Goal: Task Accomplishment & Management: Use online tool/utility

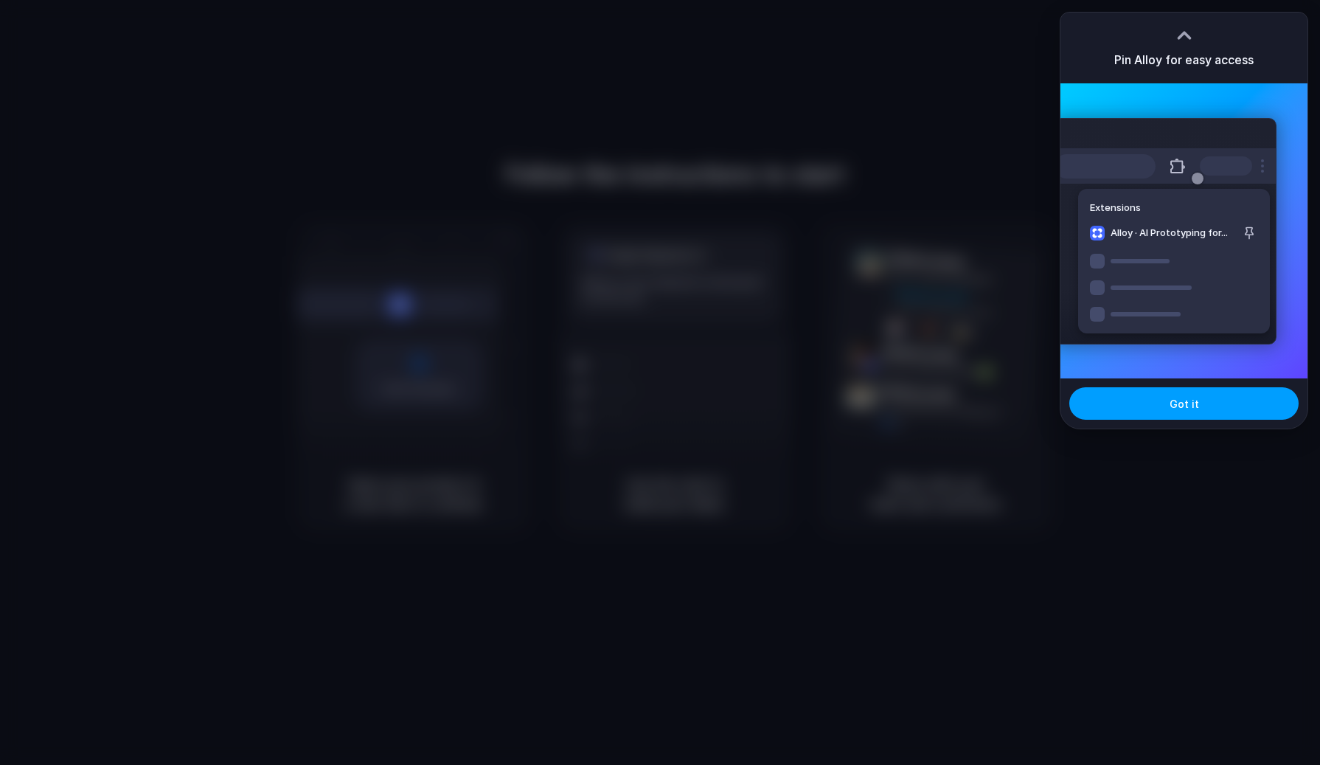
click at [1180, 408] on span "Got it" at bounding box center [1183, 403] width 29 height 15
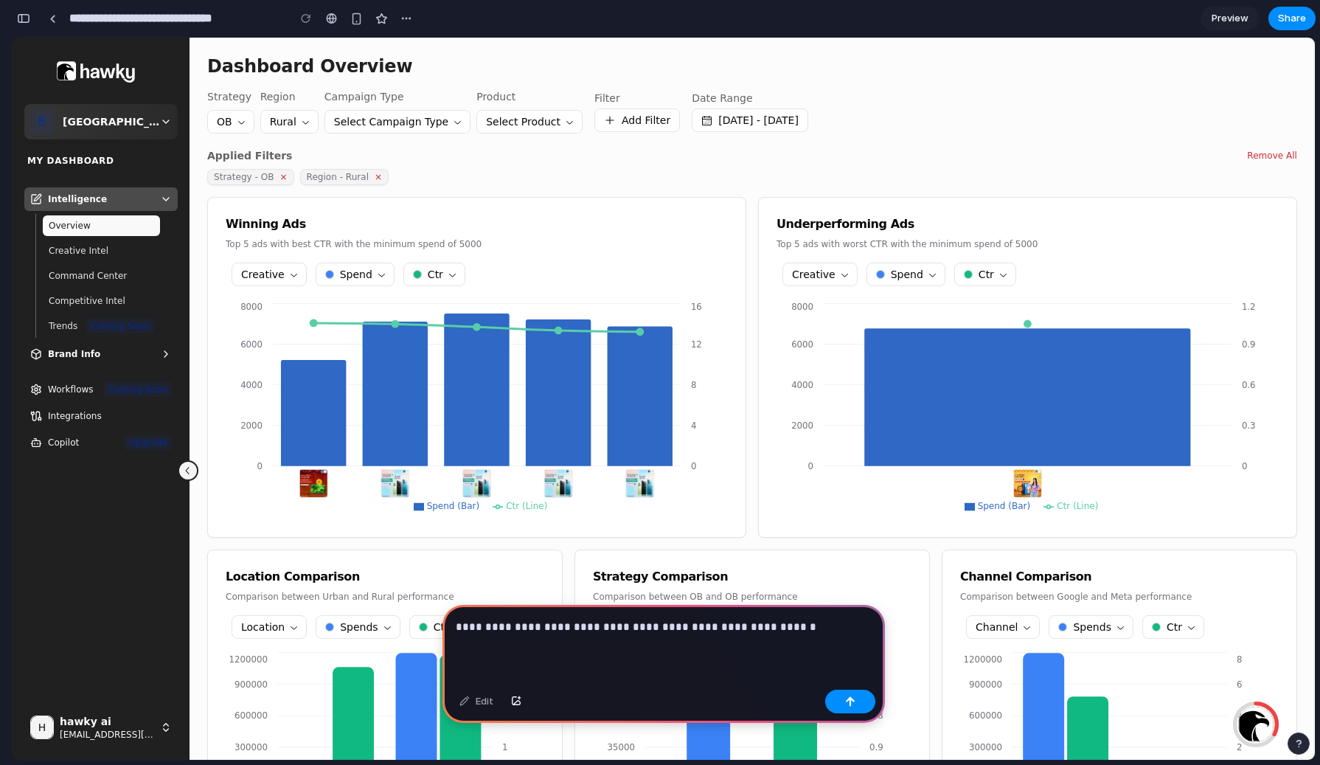
click at [630, 626] on p "**********" at bounding box center [664, 627] width 416 height 18
click at [860, 699] on button "button" at bounding box center [850, 701] width 50 height 24
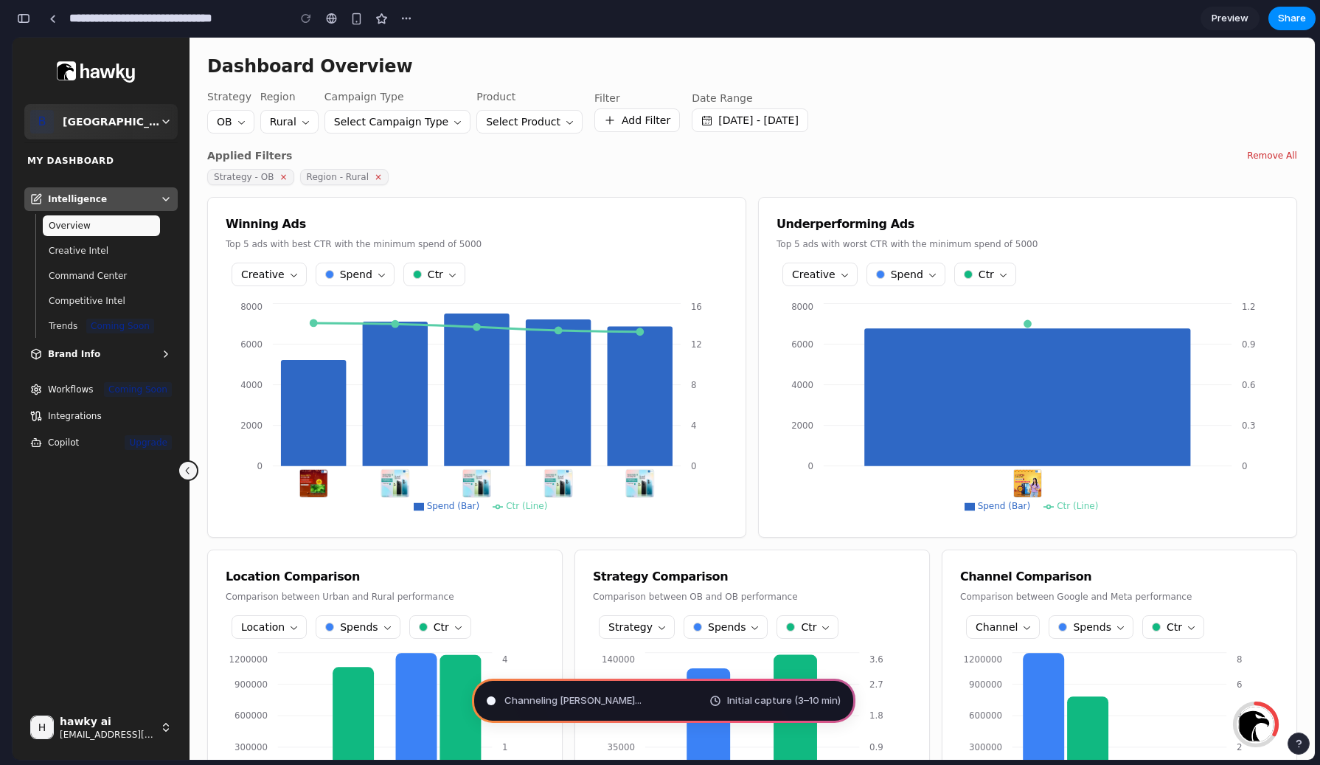
type input "**********"
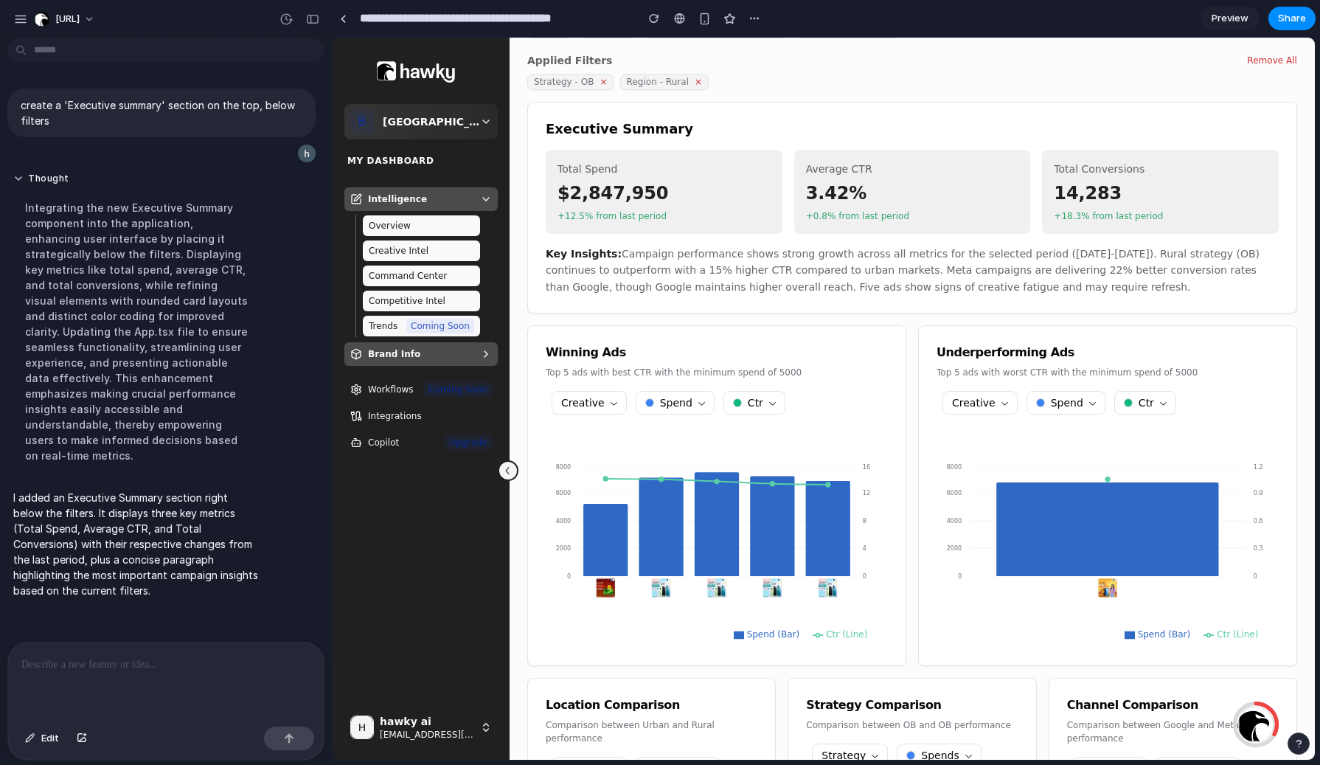
scroll to position [96, 0]
click at [313, 21] on div "button" at bounding box center [312, 19] width 13 height 10
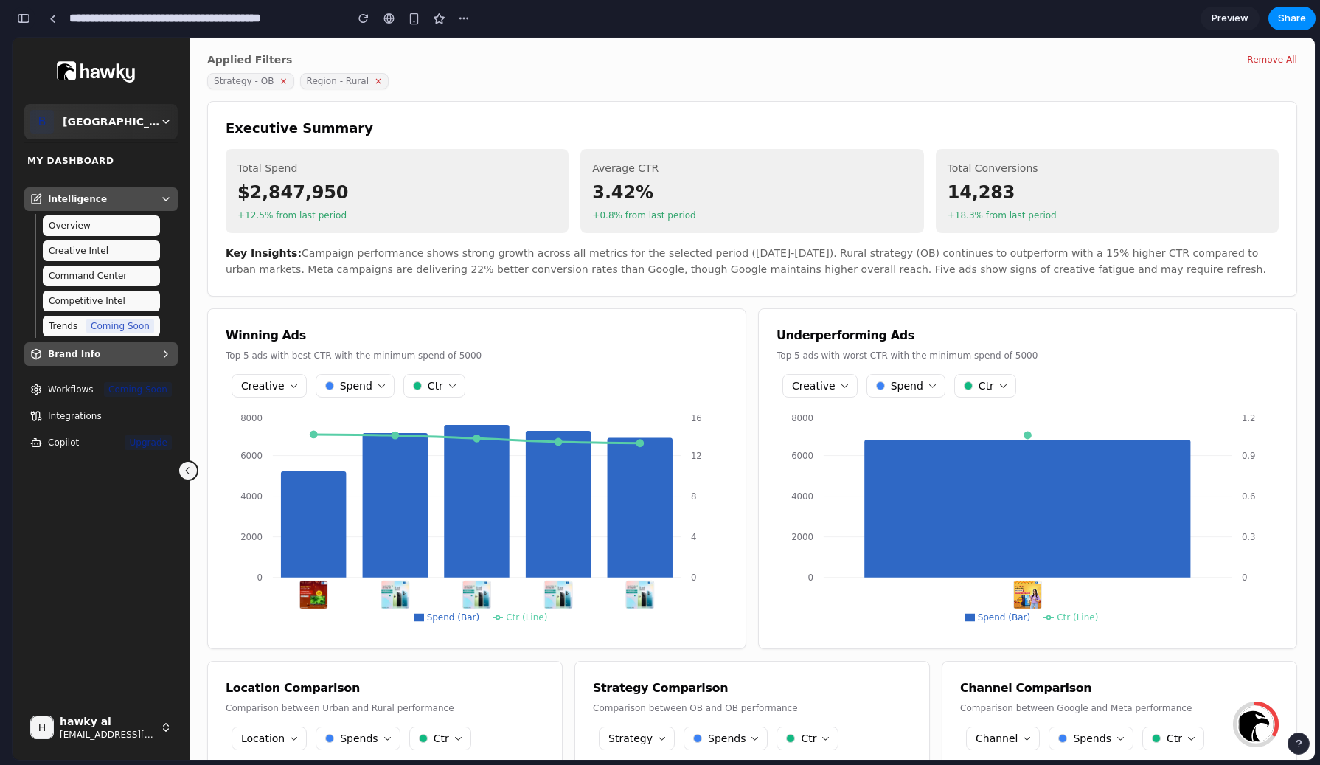
click at [24, 22] on div "button" at bounding box center [23, 18] width 13 height 10
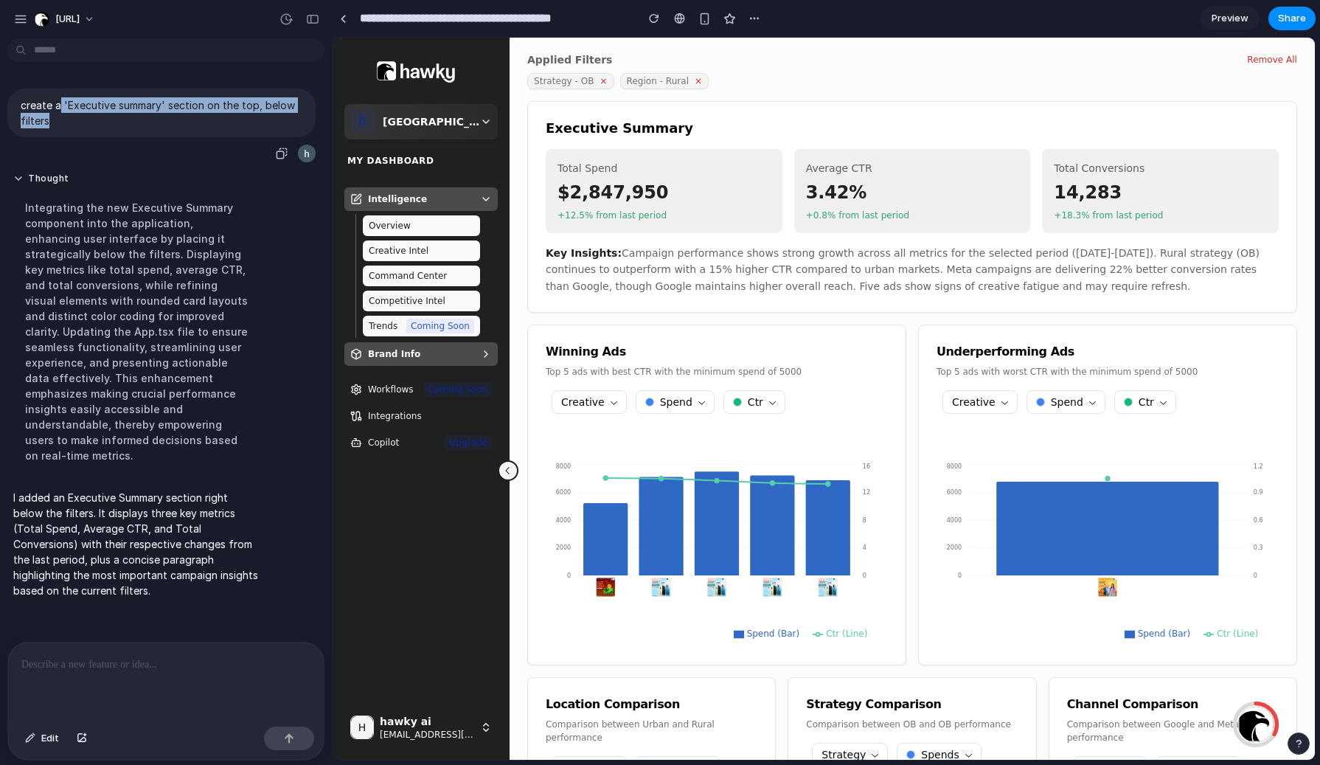
drag, startPoint x: 58, startPoint y: 102, endPoint x: 155, endPoint y: 121, distance: 99.1
click at [155, 121] on p "create a 'Executive summary' section on the top, below filters" at bounding box center [162, 112] width 282 height 31
click at [172, 124] on p "create a 'Executive summary' section on the top, below filters" at bounding box center [162, 112] width 282 height 31
click at [316, 21] on div "button" at bounding box center [312, 19] width 13 height 10
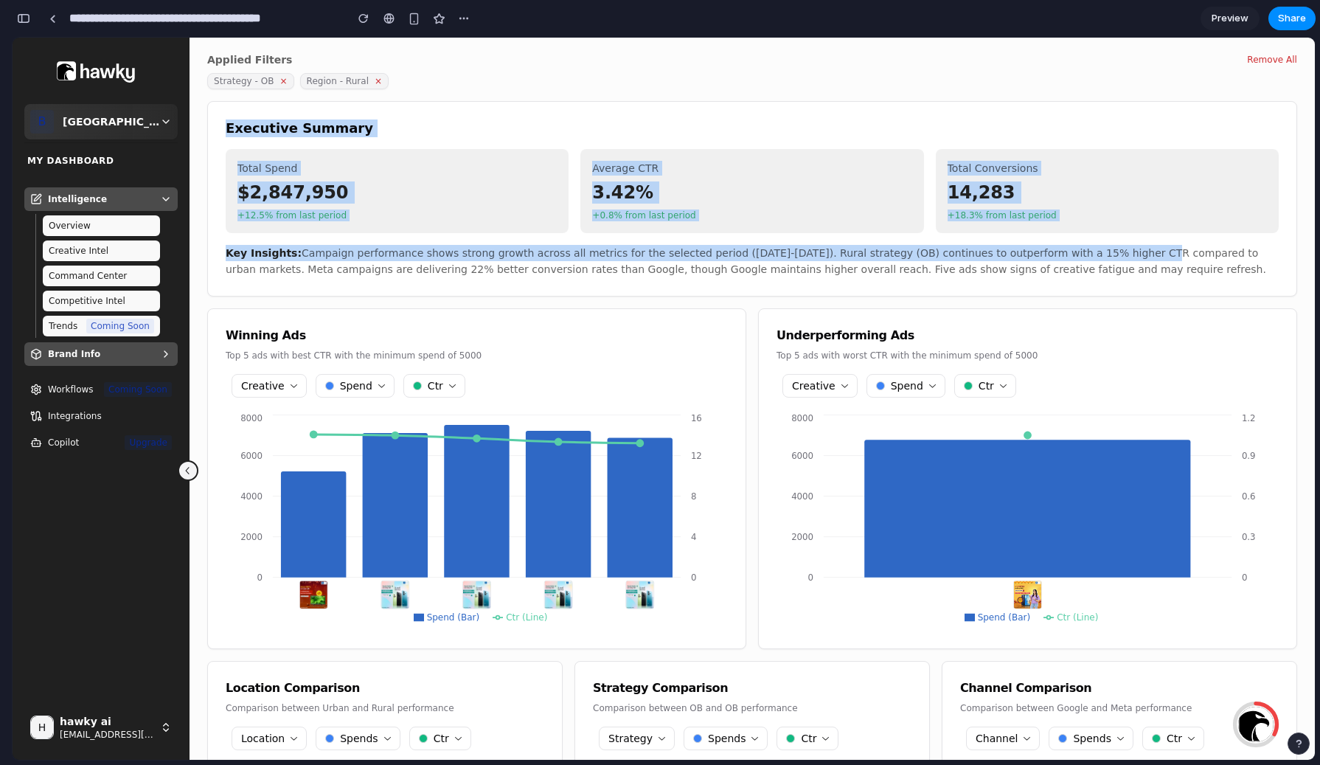
drag, startPoint x: 223, startPoint y: 123, endPoint x: 1096, endPoint y: 256, distance: 883.0
click at [1096, 256] on div "Executive Summary Total Spend $2,847,950 +12.5% from last period Average CTR 3.…" at bounding box center [752, 198] width 1090 height 195
click at [1114, 265] on p "Key Insights: Campaign performance shows strong growth across all metrics for t…" at bounding box center [752, 261] width 1053 height 33
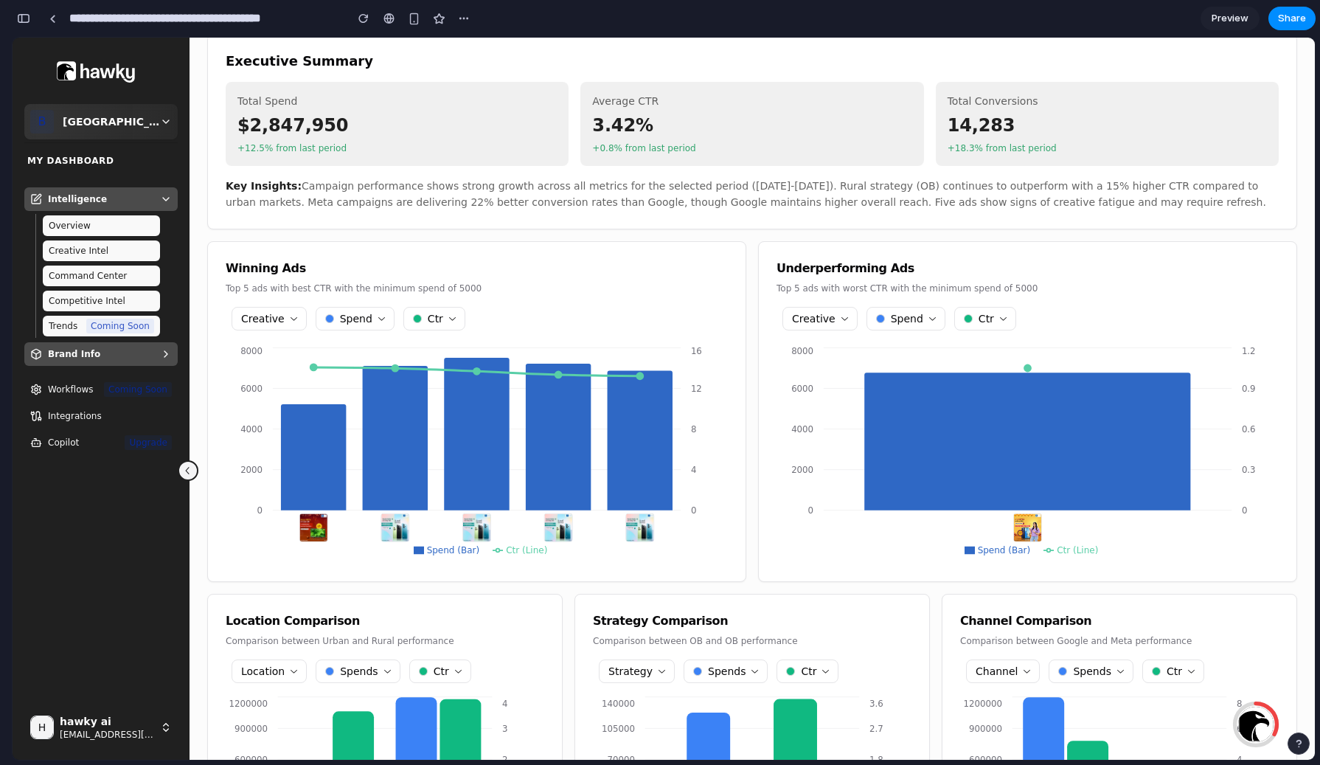
scroll to position [0, 0]
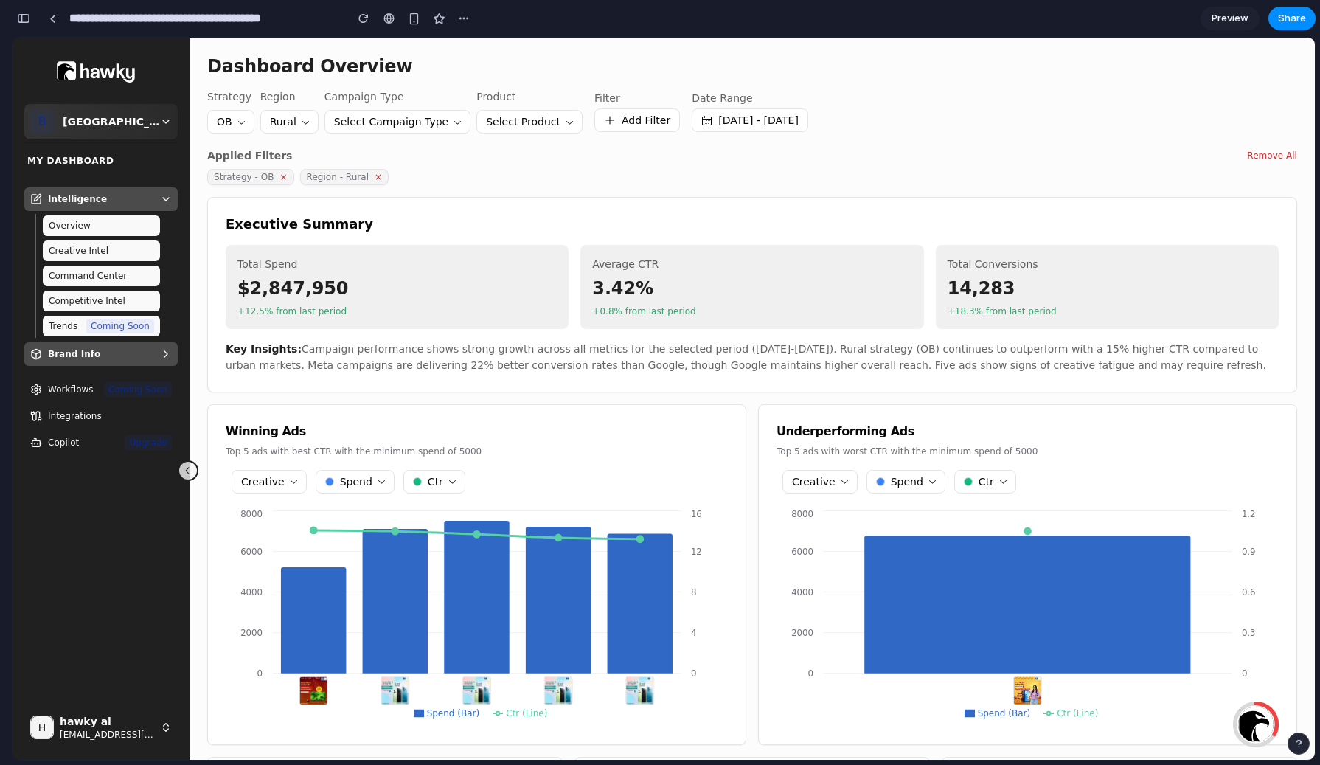
click at [188, 464] on button at bounding box center [188, 470] width 21 height 21
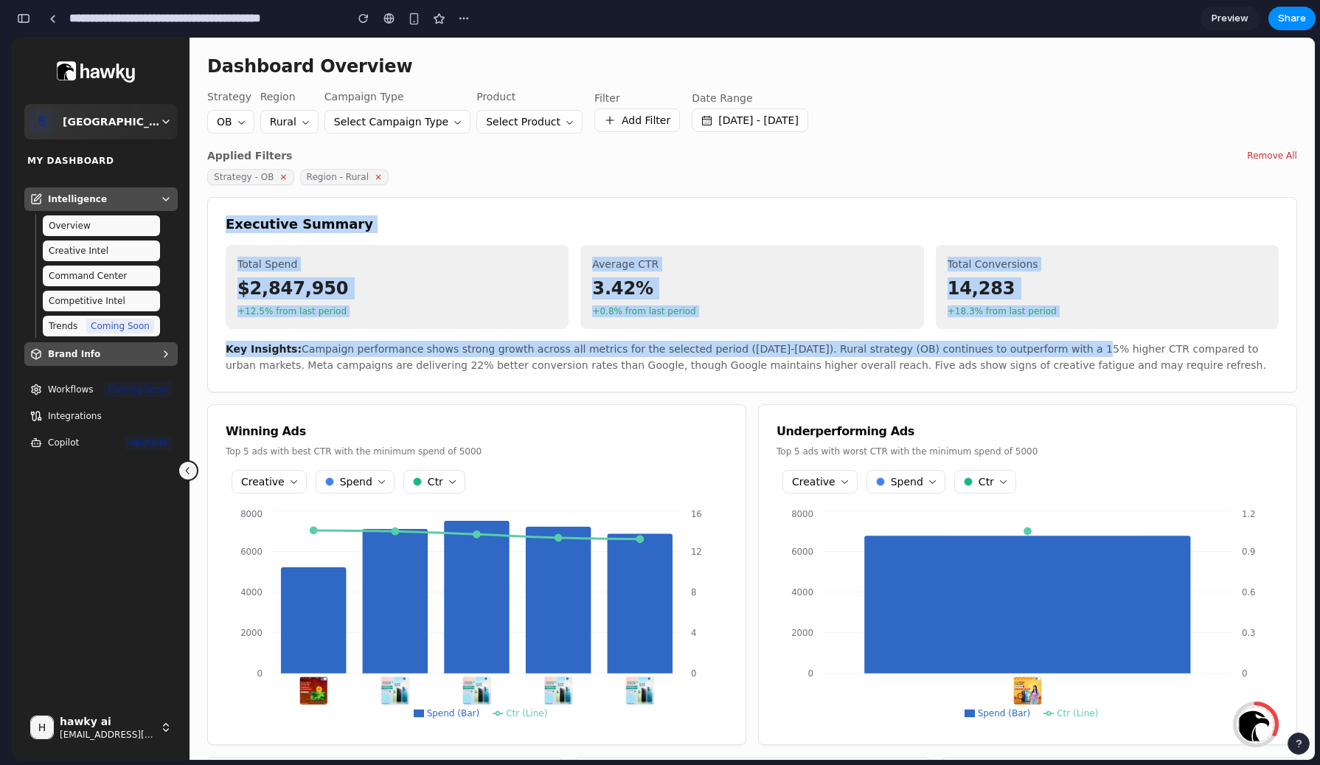
drag, startPoint x: 222, startPoint y: 218, endPoint x: 1036, endPoint y: 346, distance: 824.0
click at [1036, 344] on div "Executive Summary Total Spend $2,847,950 +12.5% from last period Average CTR 3.…" at bounding box center [752, 294] width 1090 height 195
click at [989, 351] on p "Key Insights: Campaign performance shows strong growth across all metrics for t…" at bounding box center [752, 357] width 1053 height 33
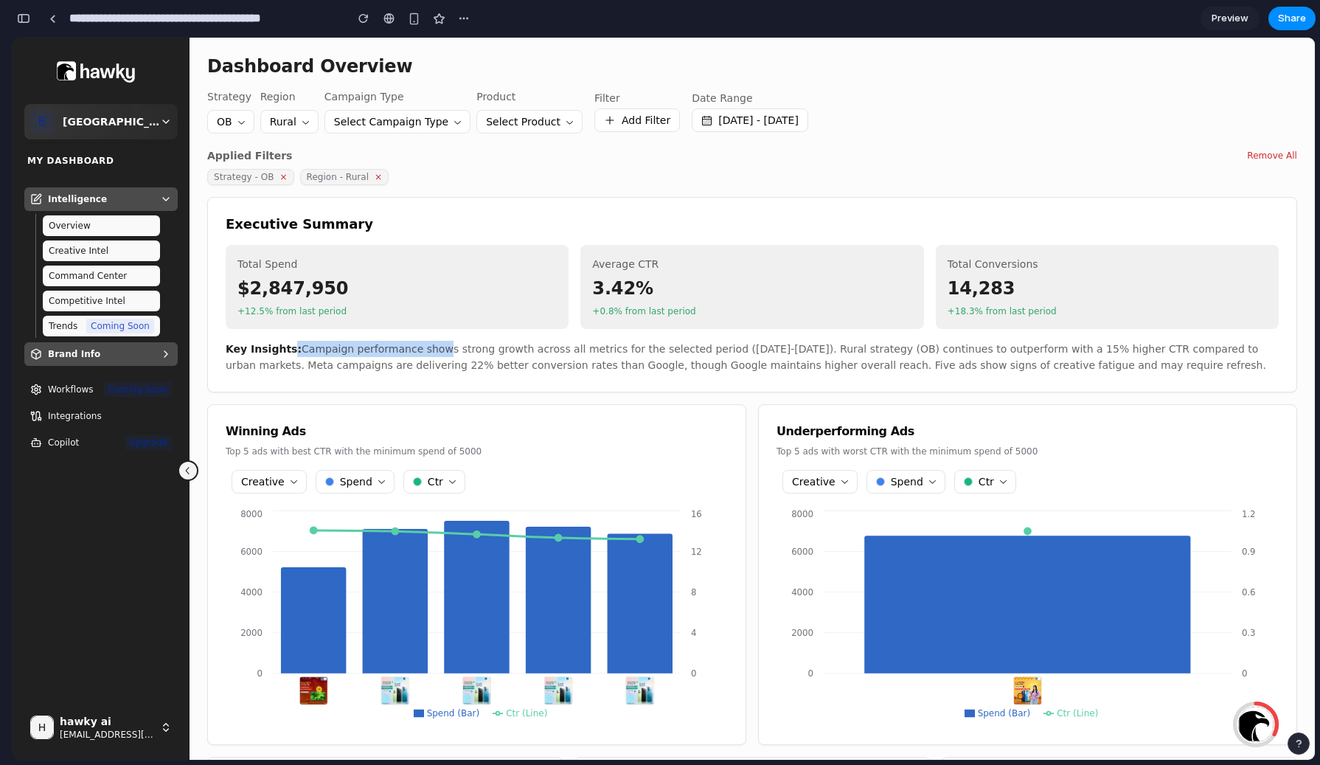
drag, startPoint x: 285, startPoint y: 347, endPoint x: 430, endPoint y: 347, distance: 144.5
click at [428, 347] on p "Key Insights: Campaign performance shows strong growth across all metrics for t…" at bounding box center [752, 357] width 1053 height 33
click at [520, 352] on p "Key Insights: Campaign performance shows strong growth across all metrics for t…" at bounding box center [752, 357] width 1053 height 33
drag, startPoint x: 224, startPoint y: 221, endPoint x: 1121, endPoint y: 361, distance: 907.4
click at [1121, 361] on div "Executive Summary Total Spend $2,847,950 +12.5% from last period Average CTR 3.…" at bounding box center [752, 294] width 1090 height 195
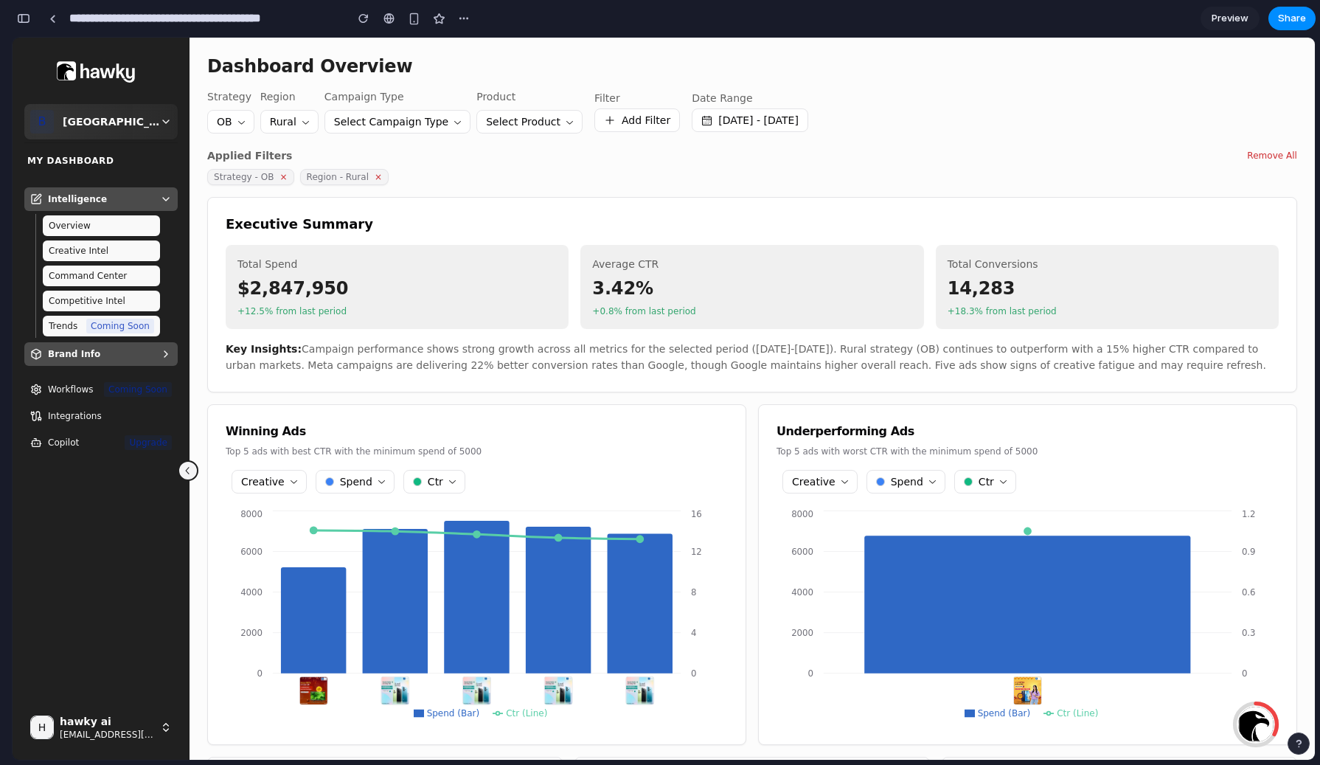
click at [1121, 361] on p "Key Insights: Campaign performance shows strong growth across all metrics for t…" at bounding box center [752, 357] width 1053 height 33
click at [1242, 16] on span "Preview" at bounding box center [1229, 18] width 37 height 15
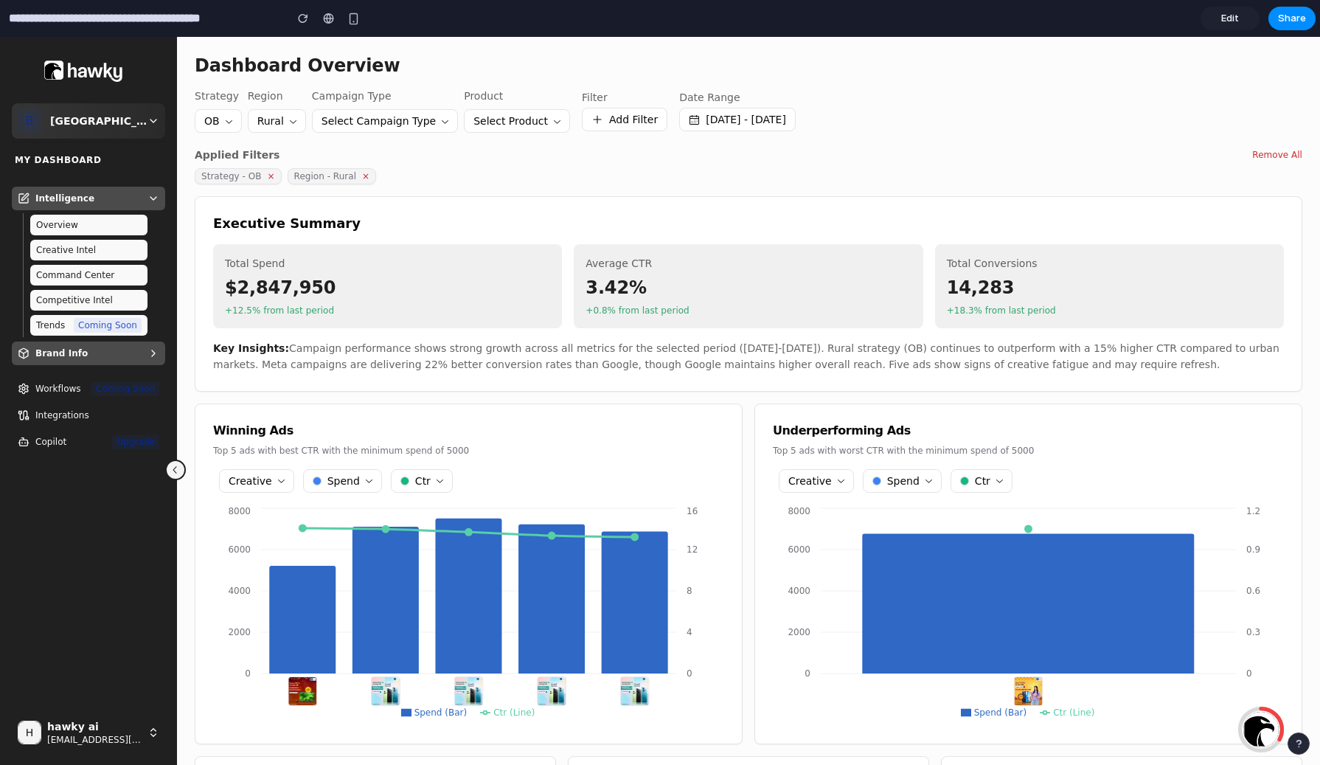
click at [1105, 172] on div "Strategy - OB × Region - Rural ×" at bounding box center [748, 176] width 1107 height 16
click at [105, 275] on span "Command Center" at bounding box center [75, 275] width 78 height 12
click at [80, 277] on span "Command Center" at bounding box center [75, 275] width 78 height 12
click at [176, 468] on button at bounding box center [175, 469] width 21 height 21
click at [173, 462] on button at bounding box center [175, 469] width 21 height 21
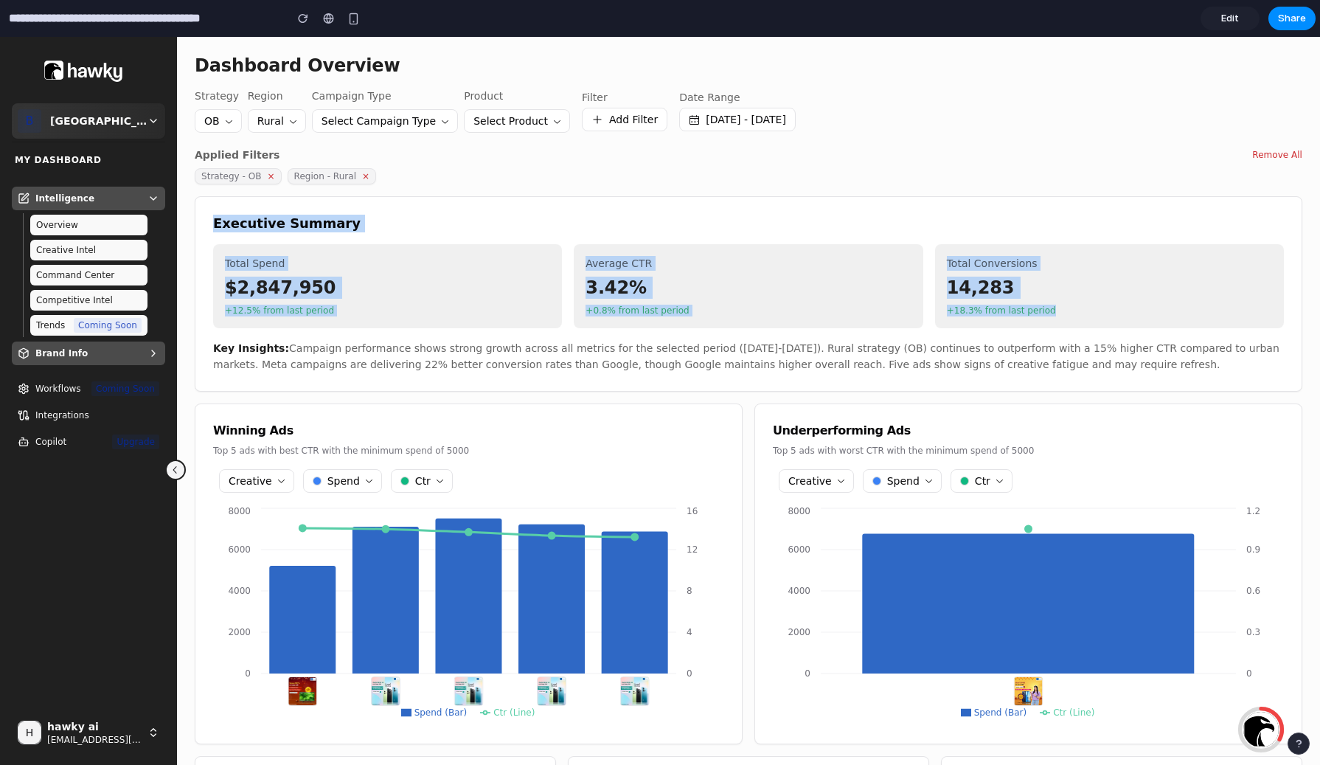
drag, startPoint x: 212, startPoint y: 220, endPoint x: 776, endPoint y: 344, distance: 576.8
click at [773, 343] on div "Executive Summary Total Spend $2,847,950 +12.5% from last period Average CTR 3.…" at bounding box center [748, 294] width 1071 height 159
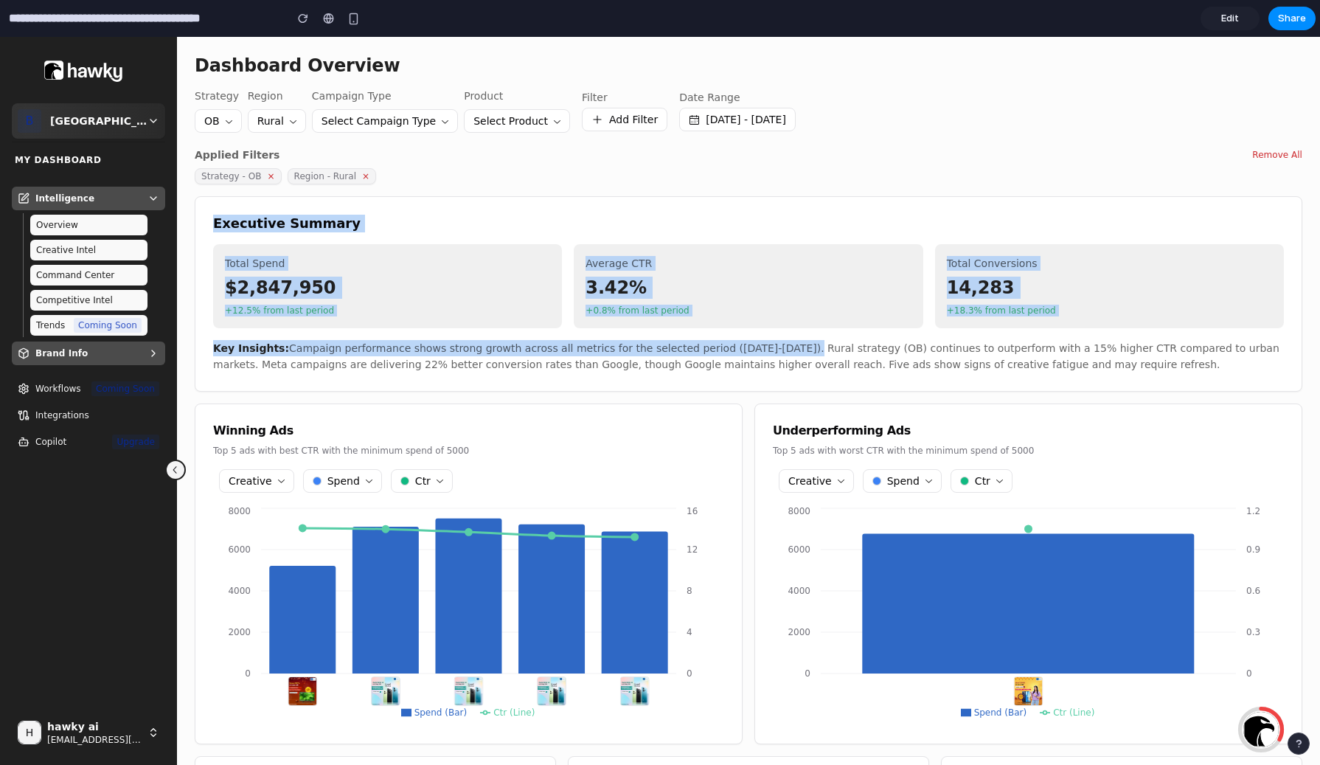
click at [804, 355] on p "Key Insights: Campaign performance shows strong growth across all metrics for t…" at bounding box center [748, 356] width 1071 height 33
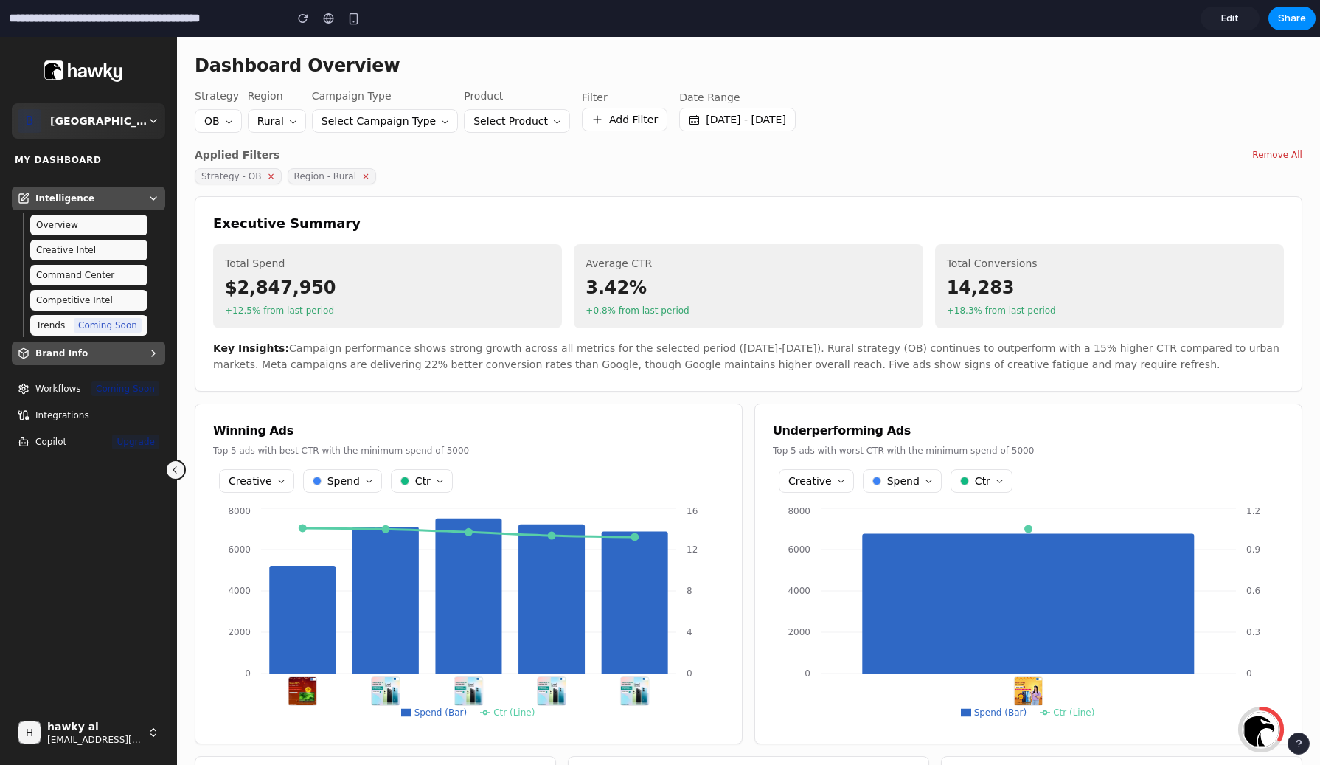
click at [25, 20] on input "**********" at bounding box center [143, 18] width 274 height 27
click at [1220, 13] on link "Edit" at bounding box center [1229, 19] width 59 height 24
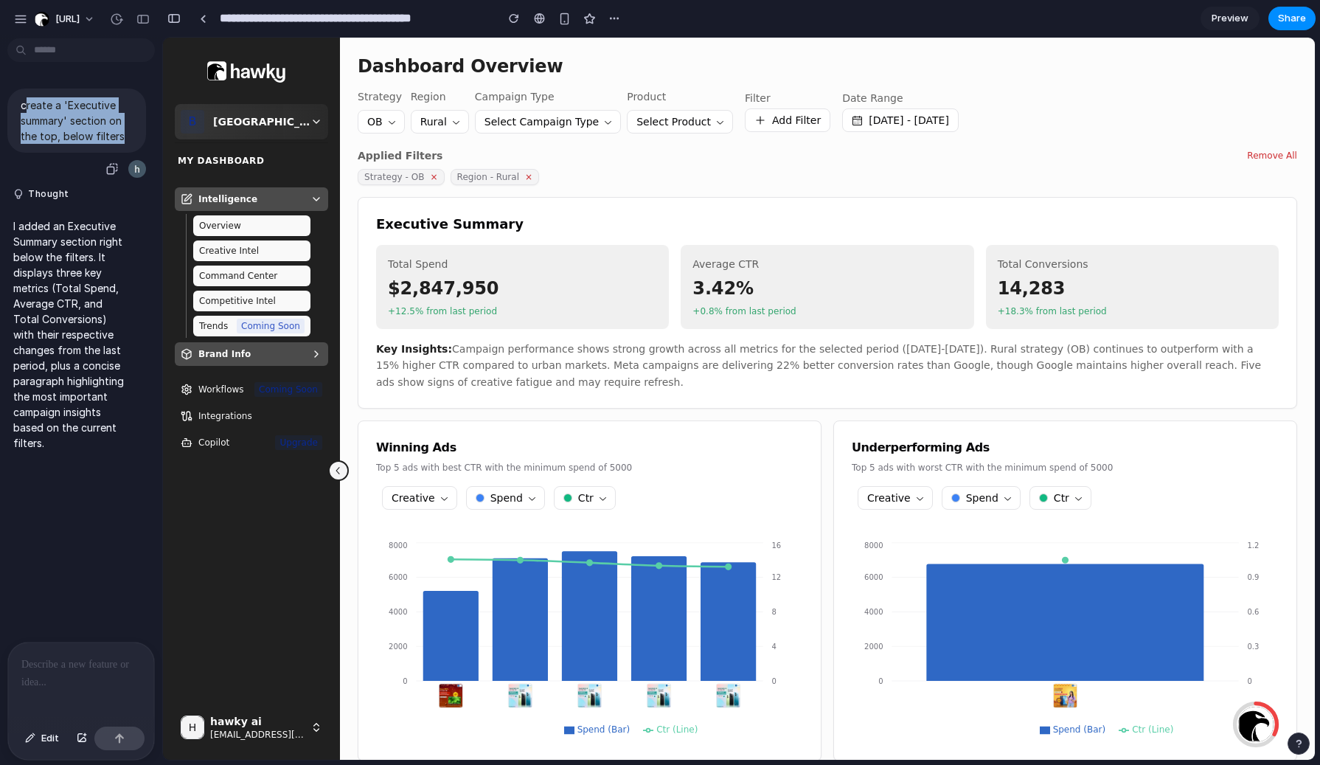
drag, startPoint x: 24, startPoint y: 103, endPoint x: 122, endPoint y: 133, distance: 102.6
click at [122, 133] on p "create a 'Executive summary' section on the top, below filters" at bounding box center [77, 120] width 112 height 46
click at [86, 131] on p "create a 'Executive summary' section on the top, below filters" at bounding box center [77, 120] width 112 height 46
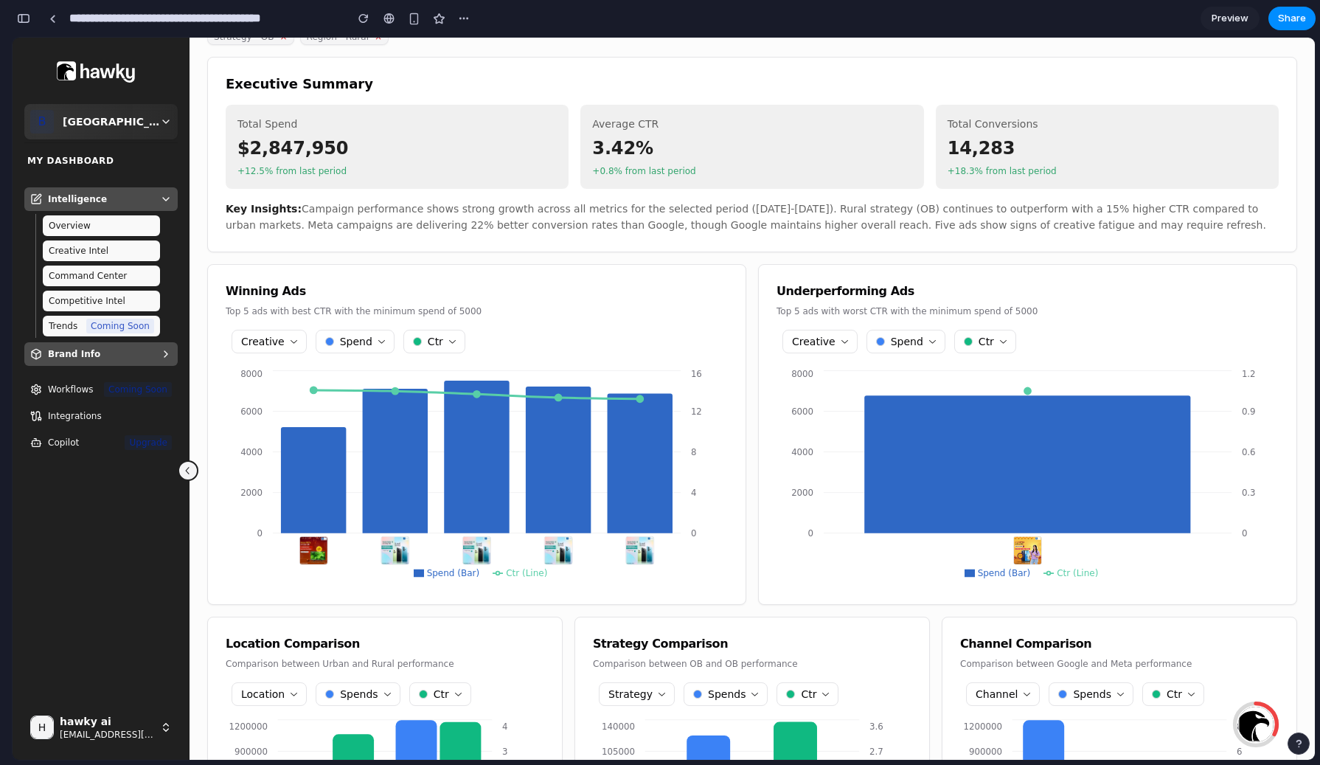
scroll to position [287, 0]
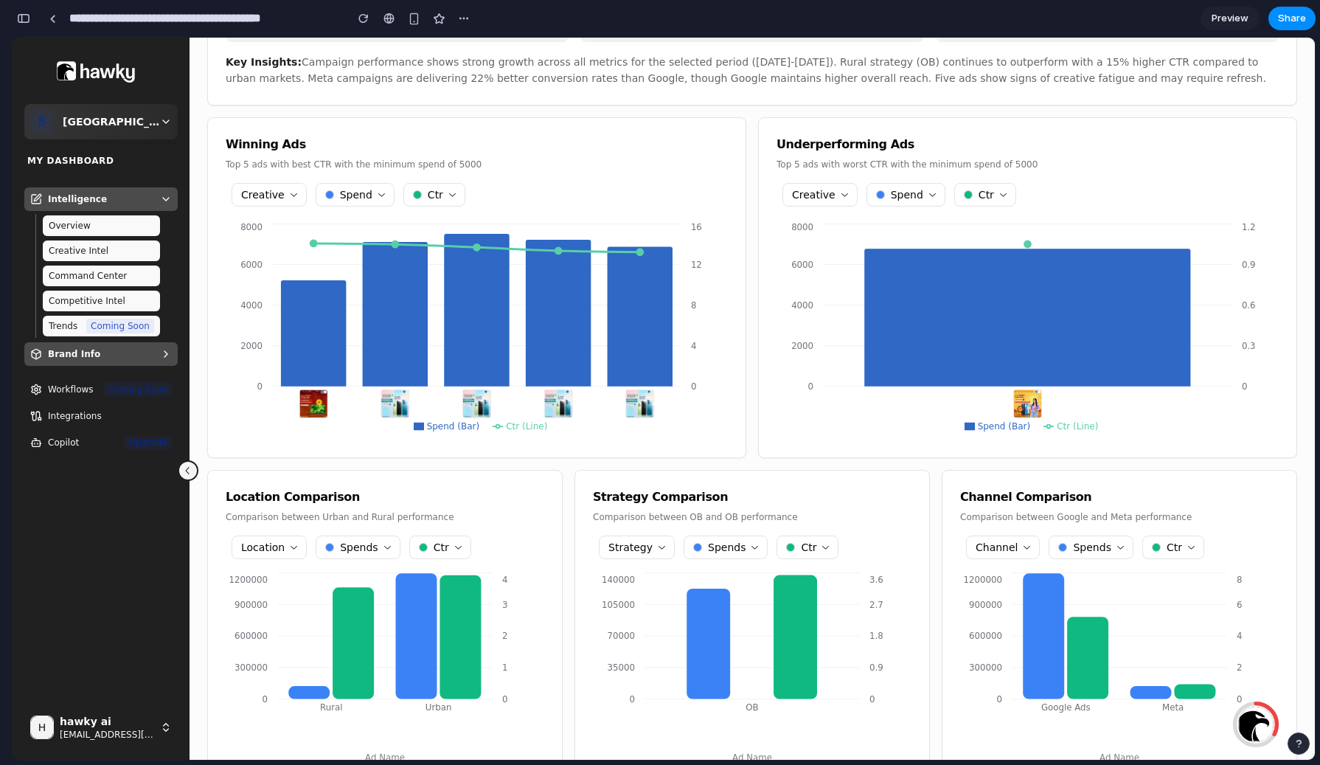
drag, startPoint x: 661, startPoint y: 77, endPoint x: 769, endPoint y: 102, distance: 111.2
click at [769, 102] on div "Executive Summary Total Spend $2,847,950 +12.5% from last period Average CTR 3.…" at bounding box center [752, 7] width 1090 height 195
click at [773, 63] on p "Key Insights: Campaign performance shows strong growth across all metrics for t…" at bounding box center [752, 70] width 1053 height 33
click at [21, 13] on div "button" at bounding box center [23, 18] width 13 height 10
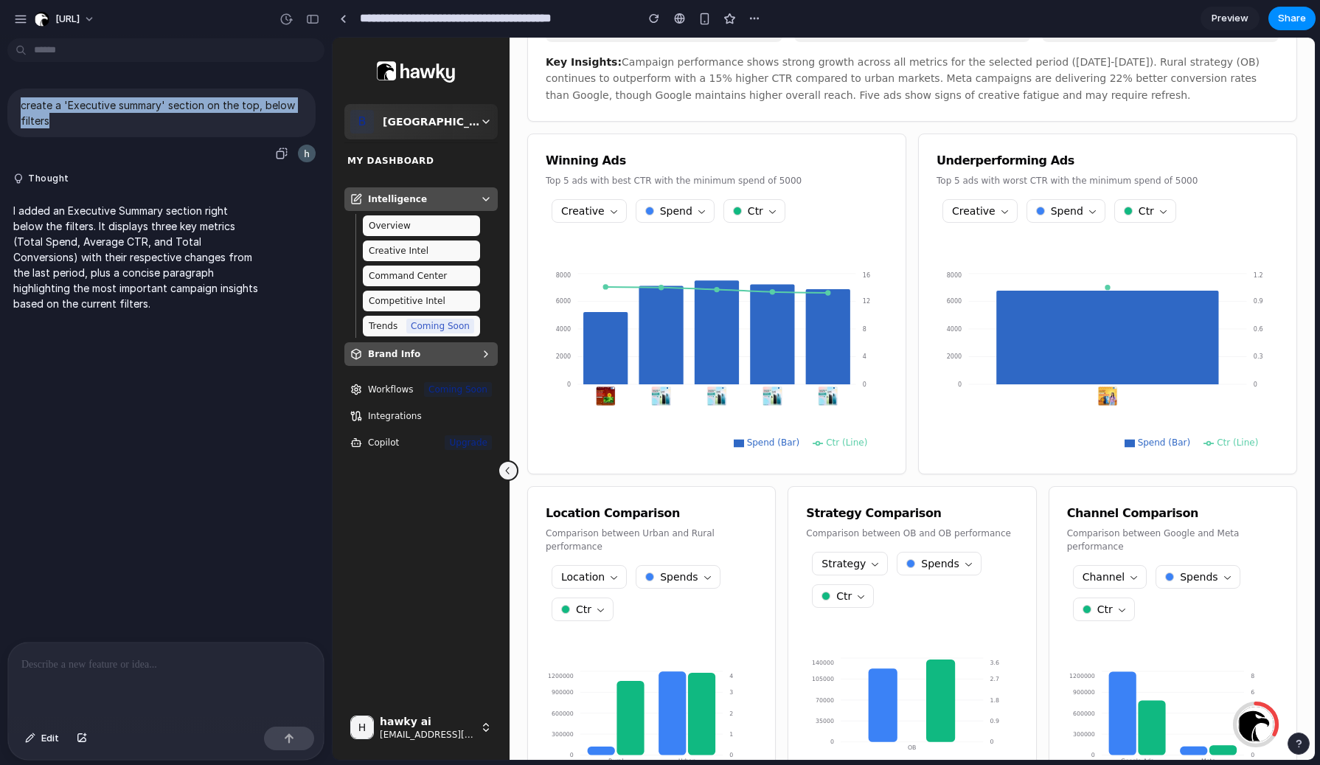
drag, startPoint x: 23, startPoint y: 103, endPoint x: 98, endPoint y: 121, distance: 77.3
click at [98, 121] on p "create a 'Executive summary' section on the top, below filters" at bounding box center [162, 112] width 282 height 31
click at [186, 105] on p "create a 'Executive summary' section on the top, below filters" at bounding box center [162, 112] width 282 height 31
click at [314, 18] on div "button" at bounding box center [312, 19] width 13 height 10
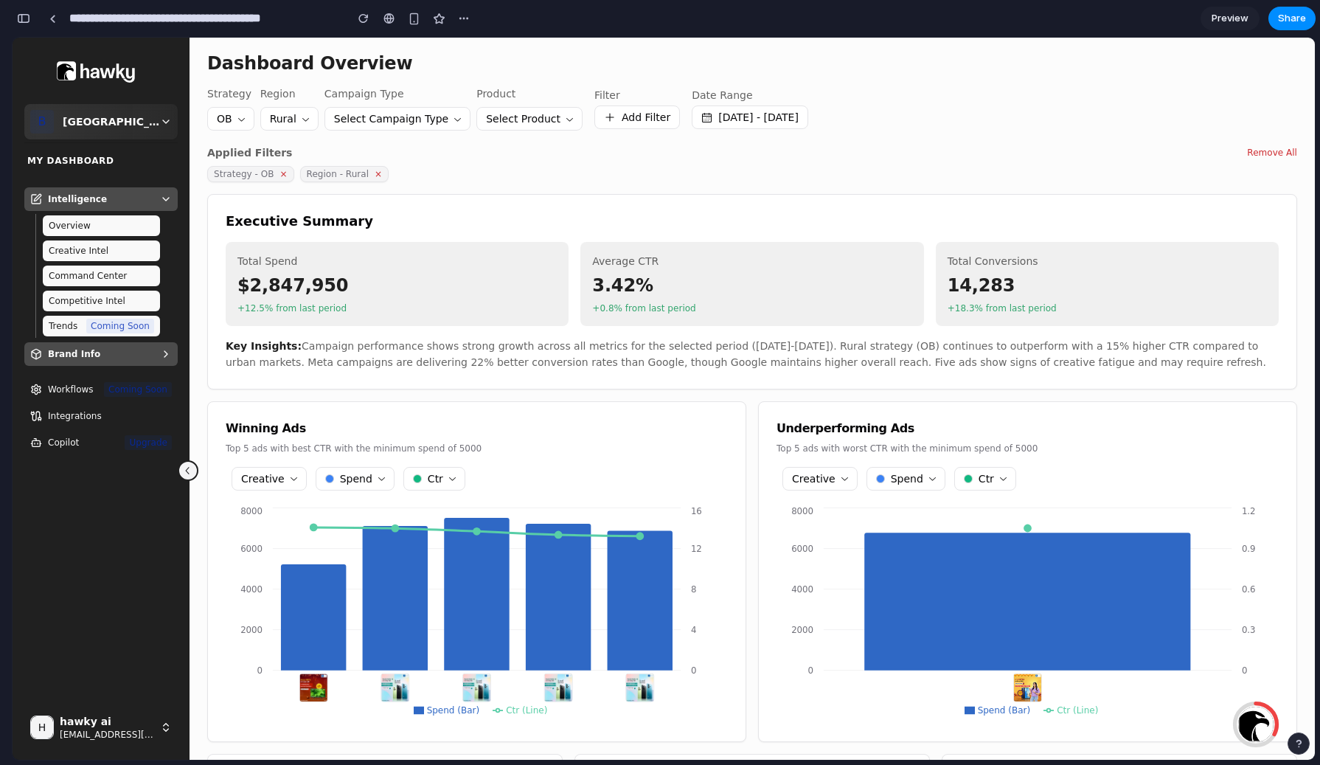
scroll to position [0, 0]
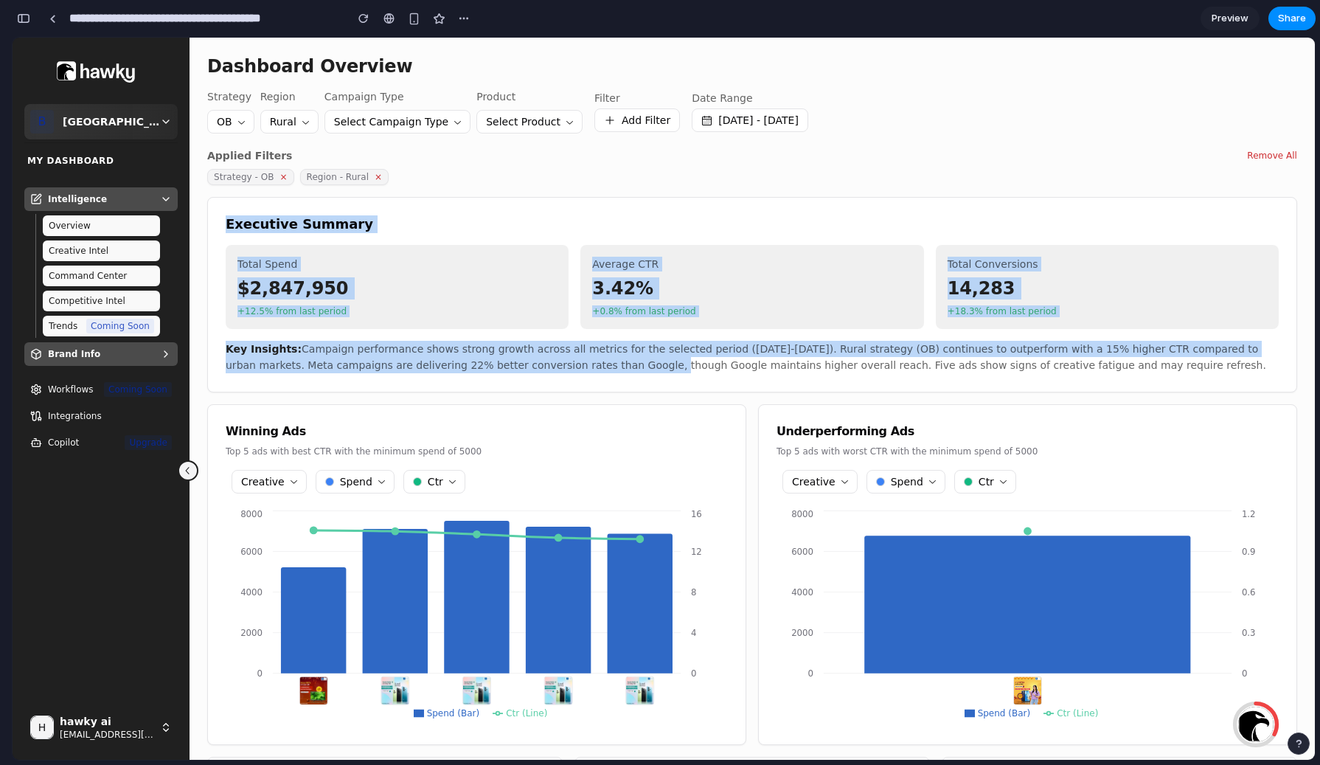
drag, startPoint x: 221, startPoint y: 221, endPoint x: 582, endPoint y: 372, distance: 391.4
click at [582, 372] on div "Executive Summary Total Spend $2,847,950 +12.5% from last period Average CTR 3.…" at bounding box center [752, 294] width 1090 height 195
click at [661, 369] on p "Key Insights: Campaign performance shows strong growth across all metrics for t…" at bounding box center [752, 357] width 1053 height 33
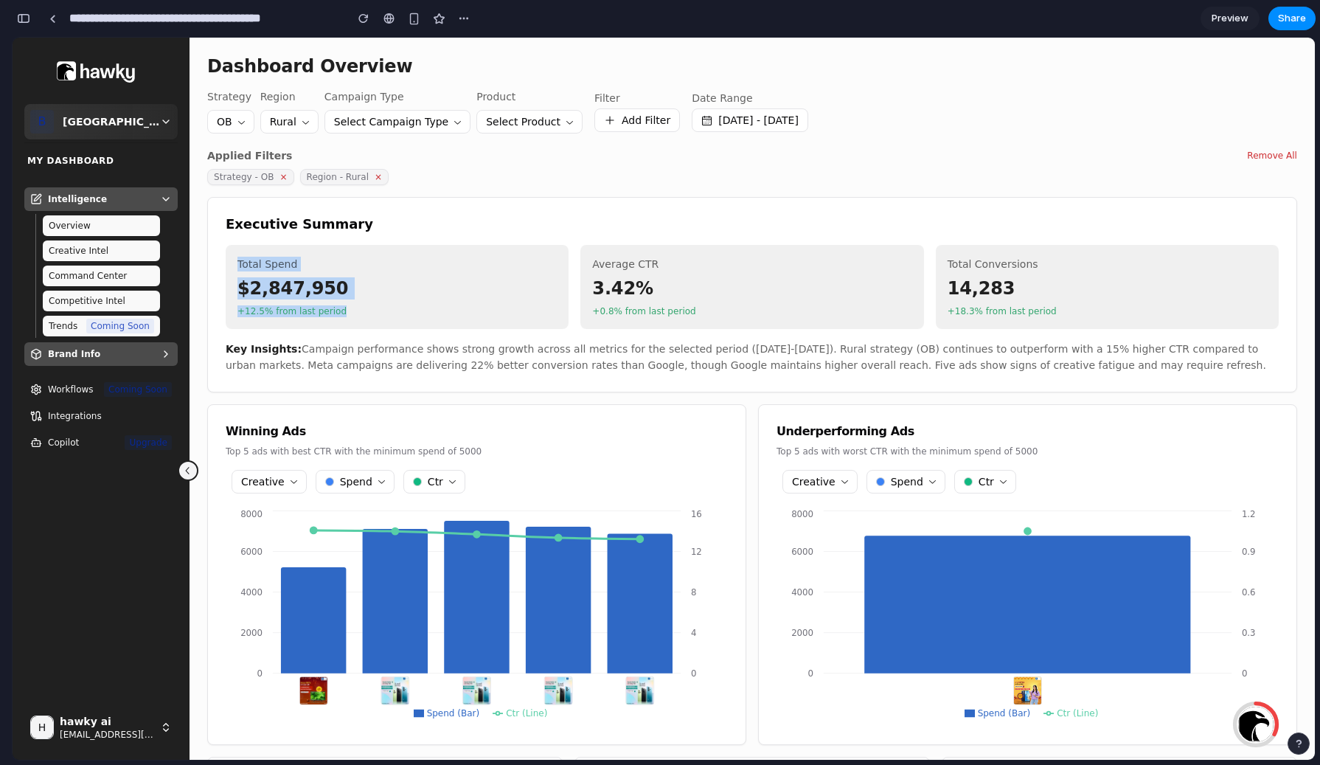
drag, startPoint x: 233, startPoint y: 259, endPoint x: 418, endPoint y: 329, distance: 197.9
click at [408, 321] on div "Total Spend $2,847,950 +12.5% from last period" at bounding box center [397, 287] width 343 height 84
click at [457, 354] on p "Key Insights: Campaign performance shows strong growth across all metrics for t…" at bounding box center [752, 357] width 1053 height 33
click at [184, 473] on button at bounding box center [188, 470] width 21 height 21
click at [252, 229] on h2 "Executive Summary" at bounding box center [299, 224] width 147 height 18
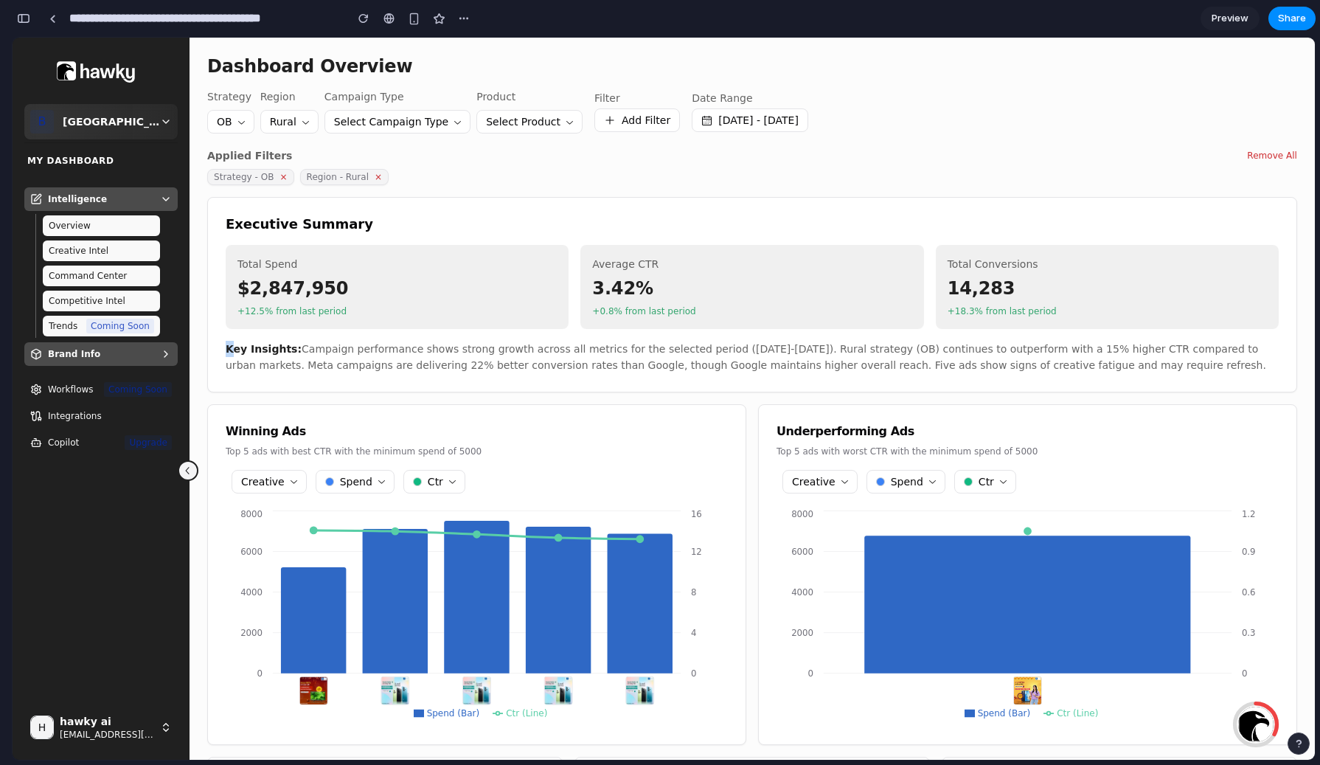
drag, startPoint x: 228, startPoint y: 351, endPoint x: 259, endPoint y: 366, distance: 34.6
click at [237, 352] on strong "Key Insights:" at bounding box center [264, 349] width 76 height 12
click at [236, 428] on h3 "Winning Ads" at bounding box center [477, 431] width 502 height 18
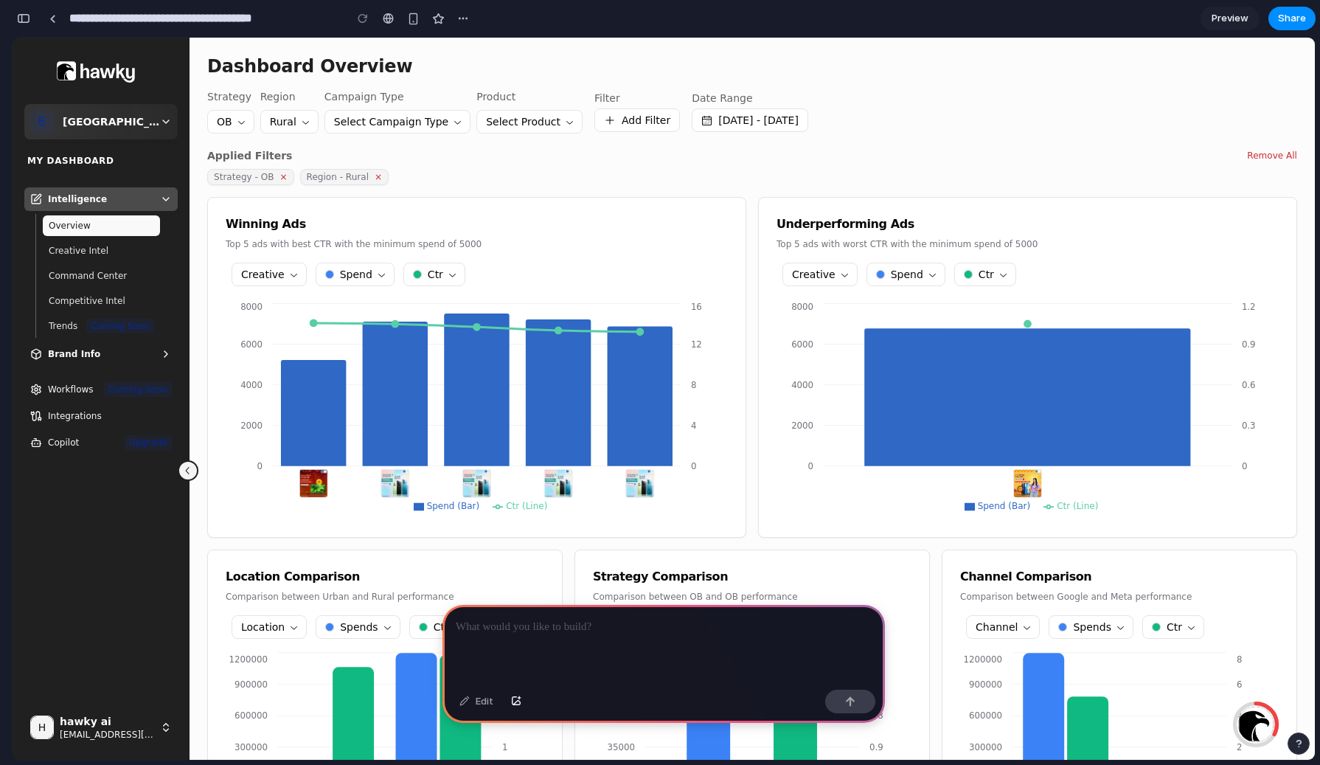
click at [587, 630] on p at bounding box center [664, 627] width 416 height 18
click at [482, 634] on p at bounding box center [664, 627] width 416 height 18
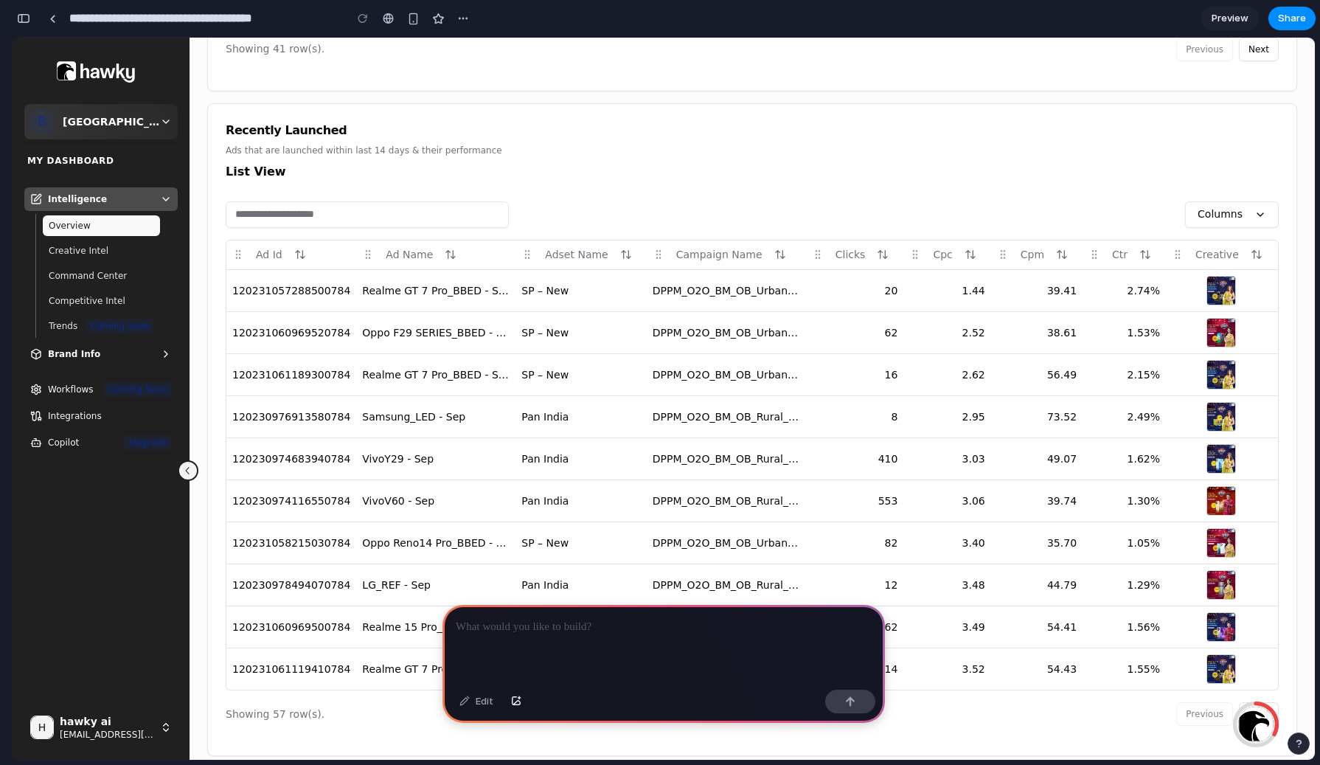
scroll to position [1831, 0]
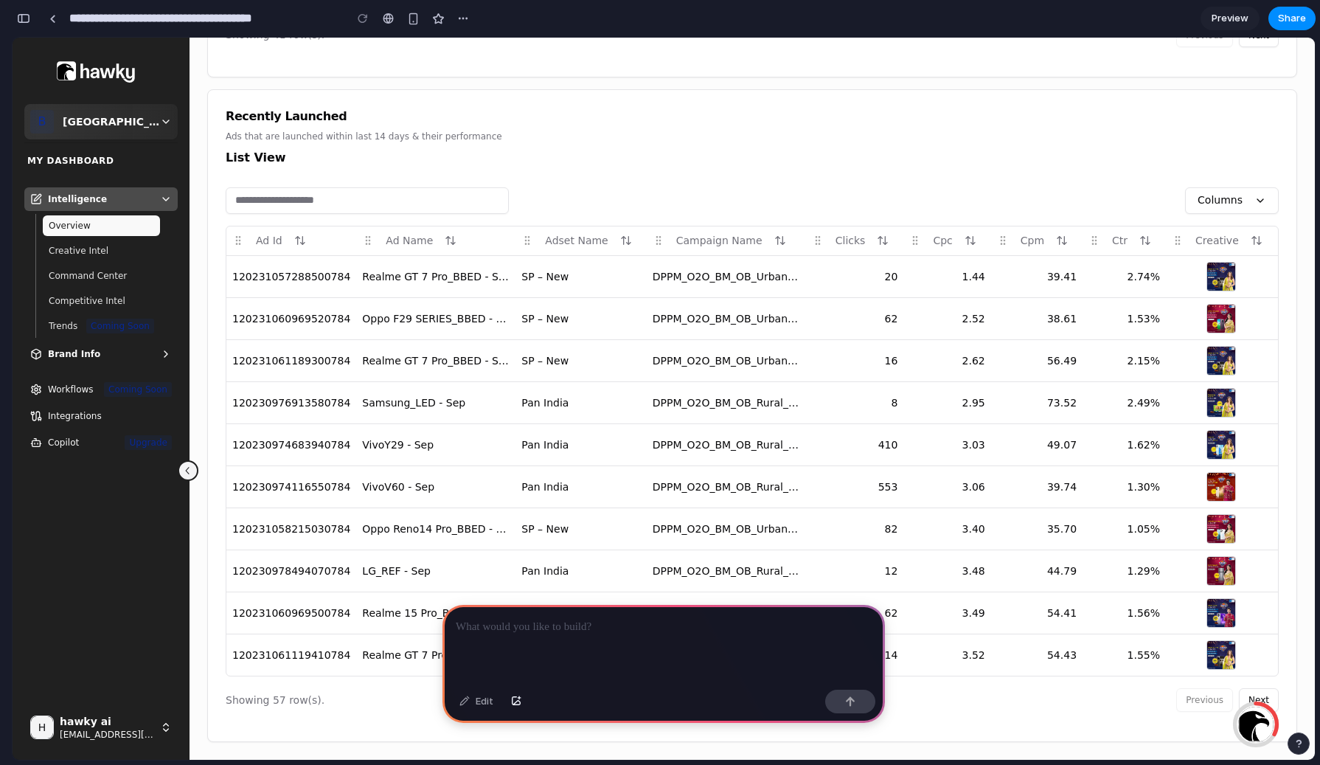
click at [318, 118] on h3 "Recently Launched" at bounding box center [752, 117] width 1053 height 18
copy h3 "Recently Launched"
click at [509, 622] on p at bounding box center [664, 627] width 416 height 18
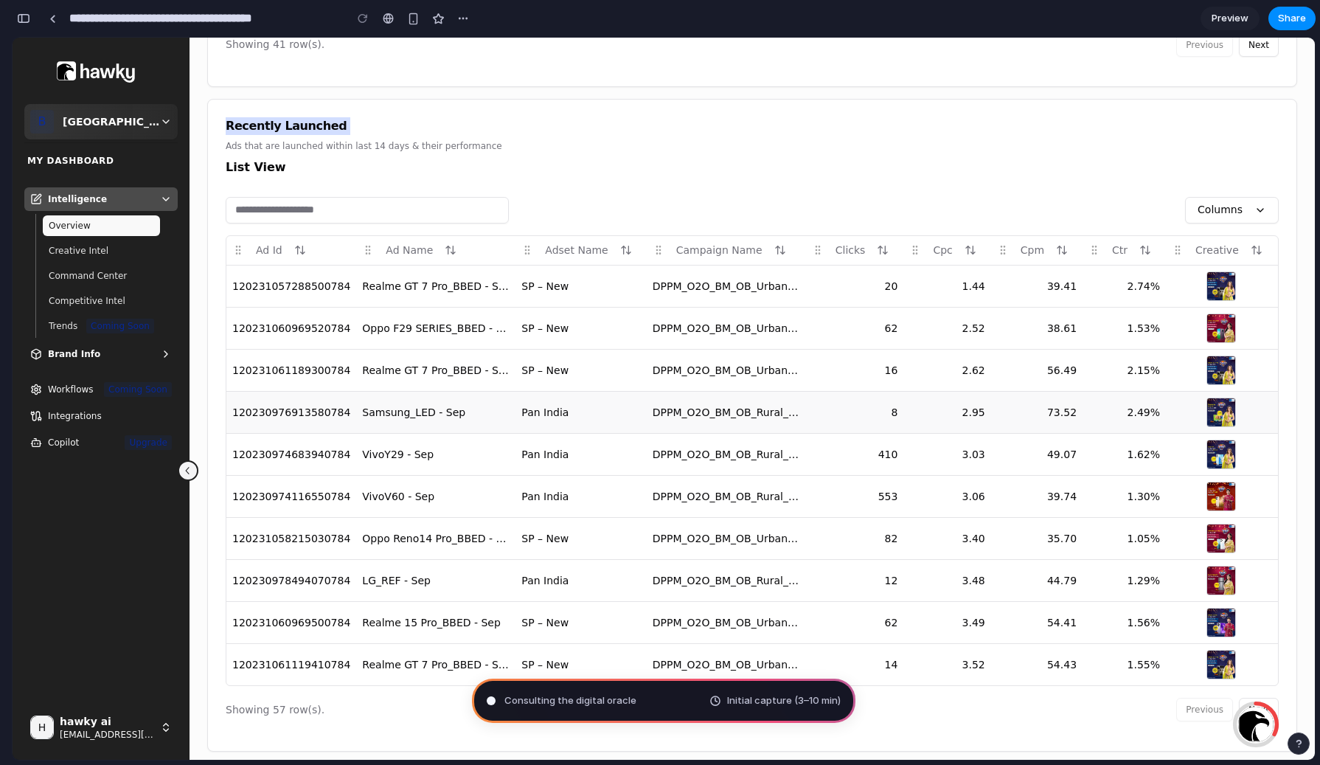
scroll to position [1820, 0]
click at [308, 130] on h3 "Recently Launched" at bounding box center [752, 127] width 1053 height 18
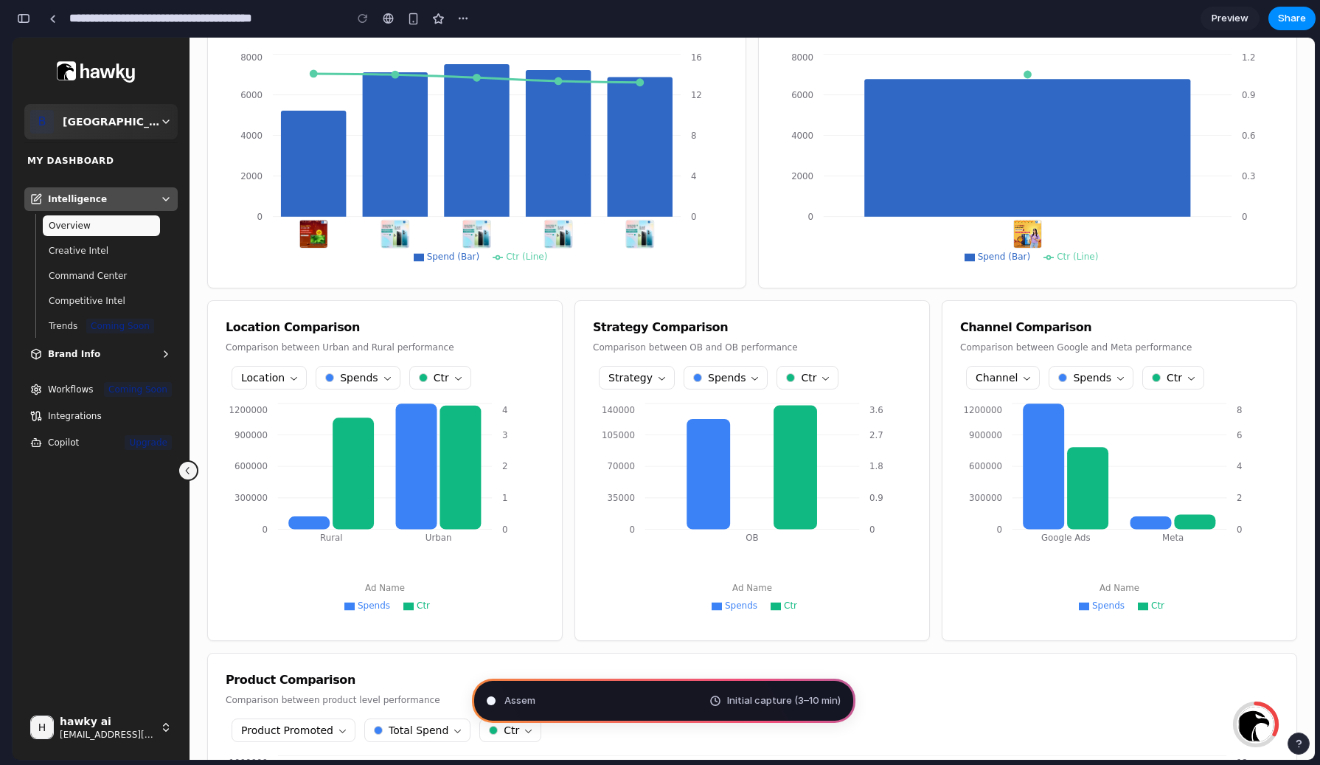
scroll to position [0, 0]
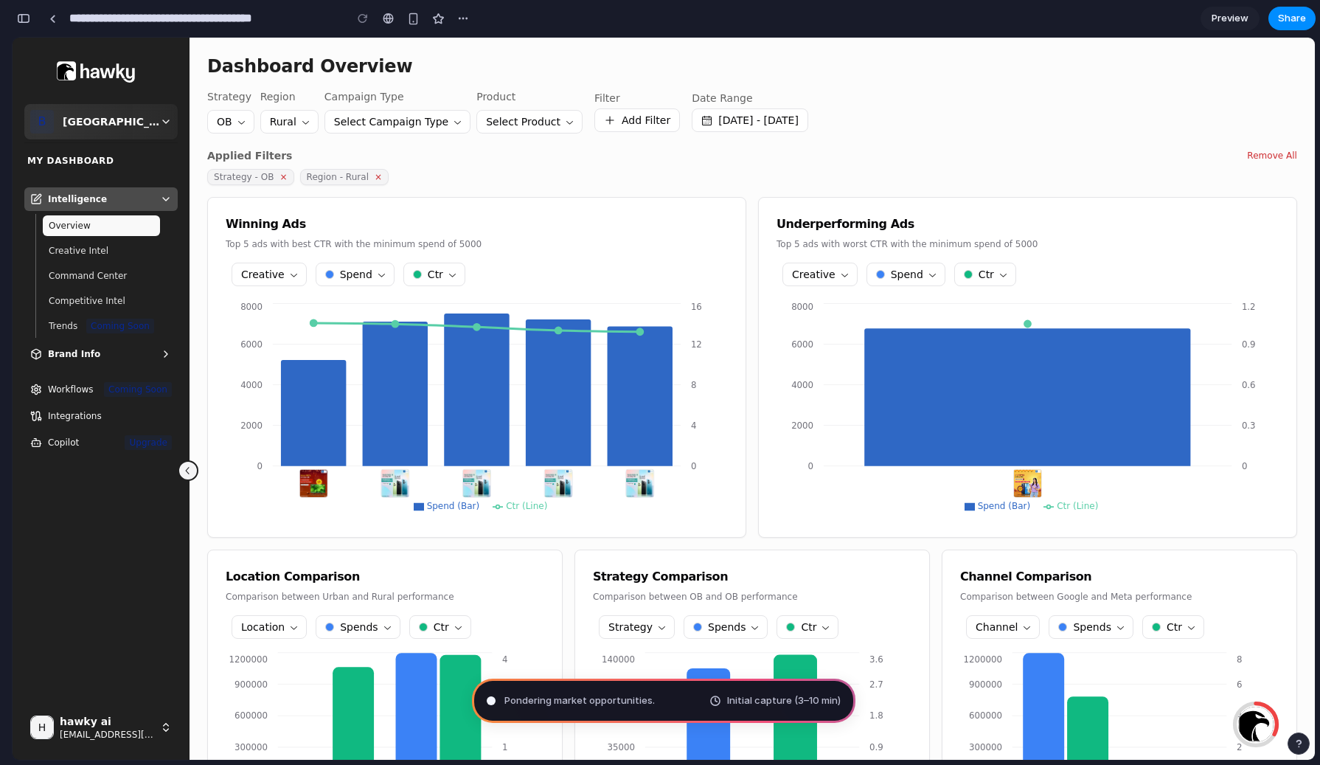
type input "**********"
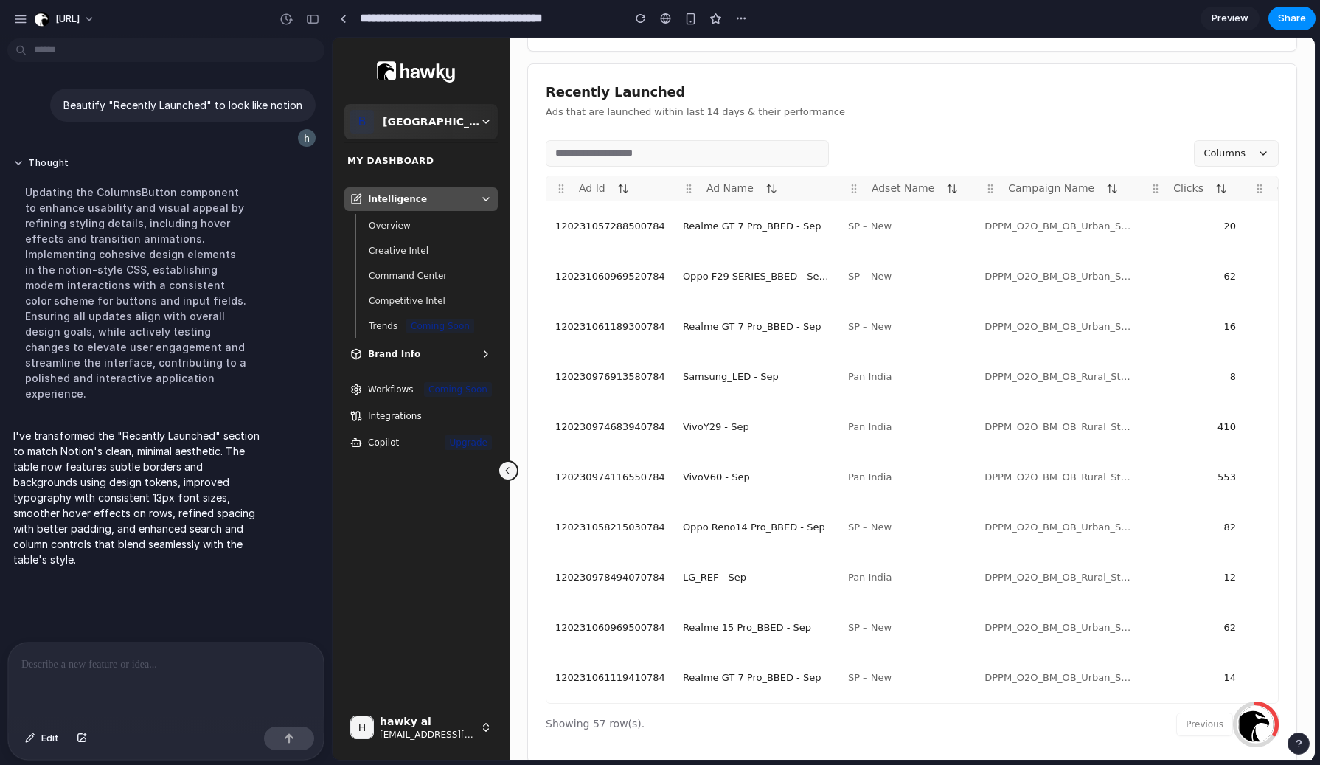
scroll to position [1854, 0]
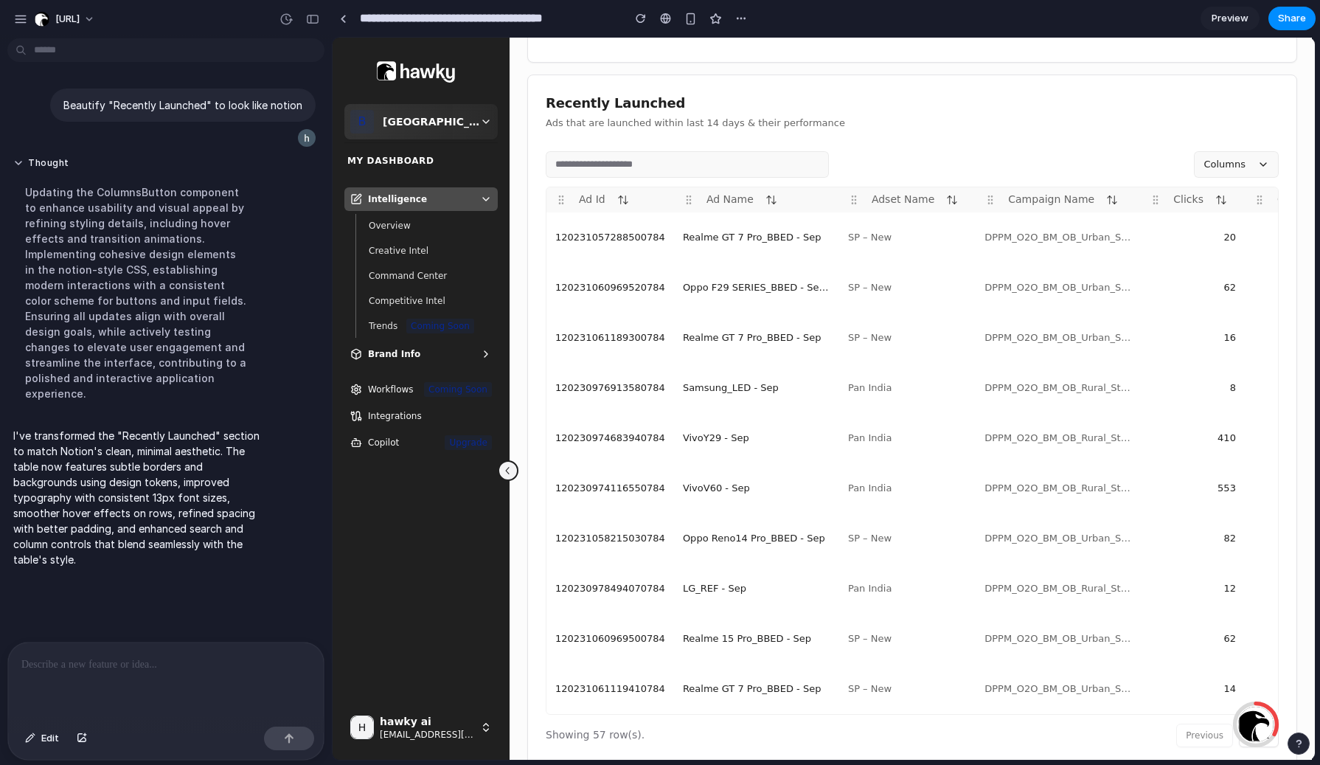
click at [318, 29] on div at bounding box center [299, 19] width 50 height 24
click at [313, 21] on div "button" at bounding box center [312, 19] width 13 height 10
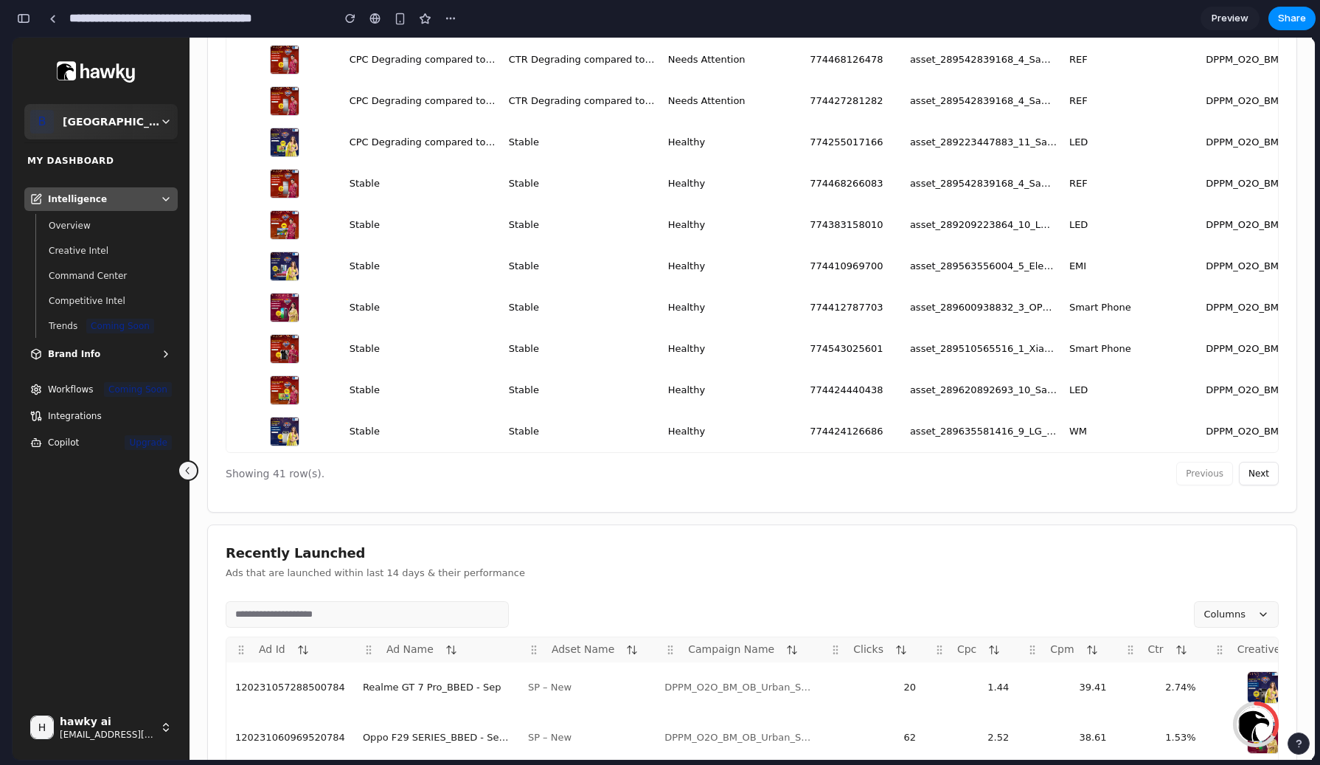
scroll to position [1517, 0]
